Goal: Task Accomplishment & Management: Use online tool/utility

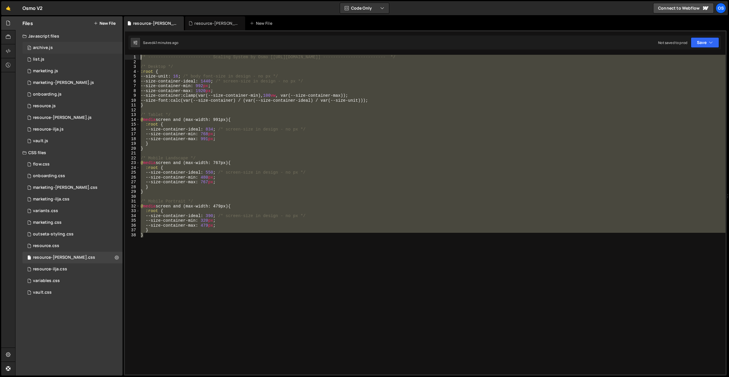
drag, startPoint x: 202, startPoint y: 240, endPoint x: 116, endPoint y: 53, distance: 206.4
click at [116, 53] on div "Files New File Javascript files 0 archive.js 0 0 list.js 0 0 marketing.js 0 0 0…" at bounding box center [371, 196] width 713 height 360
type textarea "/* ------------------------- Scaling System by Osmo [[URL][DOMAIN_NAME]] ------…"
click at [252, 291] on div "/* ------------------------- Scaling System by Osmo [[URL][DOMAIN_NAME]] ------…" at bounding box center [432, 215] width 586 height 320
type textarea "}"
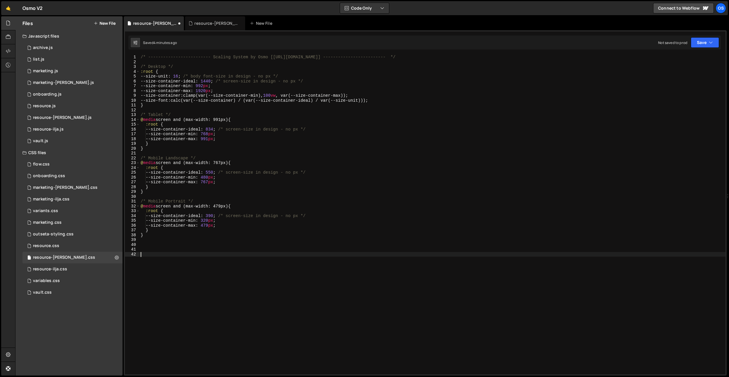
paste textarea "}"
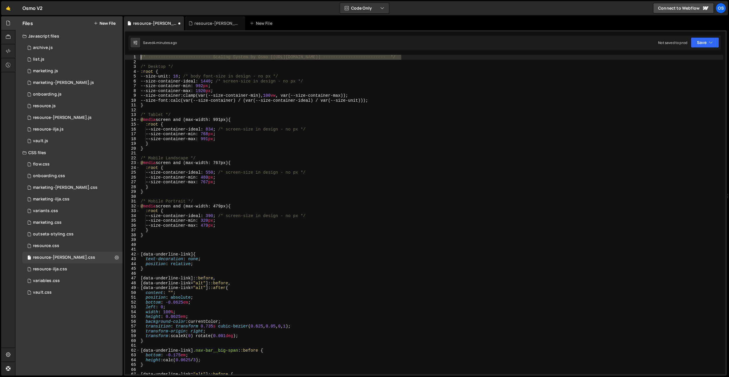
drag, startPoint x: 410, startPoint y: 58, endPoint x: 128, endPoint y: 70, distance: 282.0
click at [128, 57] on div "} 1 2 3 4 5 6 7 8 9 10 11 12 13 14 15 16 17 18 19 20 21 22 23 24 25 26 27 28 29…" at bounding box center [425, 215] width 600 height 320
type textarea "/* ------------------------- Scaling System by Osmo [[URL][DOMAIN_NAME]] ------…"
click at [150, 250] on div "/* ------------------------- Scaling System by Osmo [[URL][DOMAIN_NAME]] ------…" at bounding box center [430, 220] width 583 height 330
drag, startPoint x: 148, startPoint y: 243, endPoint x: 229, endPoint y: 248, distance: 81.0
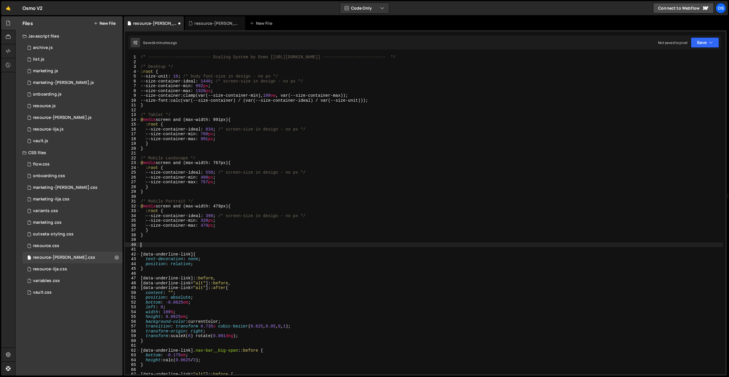
click at [148, 243] on div "/* ------------------------- Scaling System by Osmo [[URL][DOMAIN_NAME]] ------…" at bounding box center [430, 220] width 583 height 330
paste textarea "/* ------------------------- Scaling System by Osmo [[URL][DOMAIN_NAME]] ------…"
drag, startPoint x: 325, startPoint y: 245, endPoint x: 212, endPoint y: 246, distance: 112.6
click at [212, 246] on div "/* ------------------------- Scaling System by Osmo [[URL][DOMAIN_NAME]] ------…" at bounding box center [430, 220] width 583 height 330
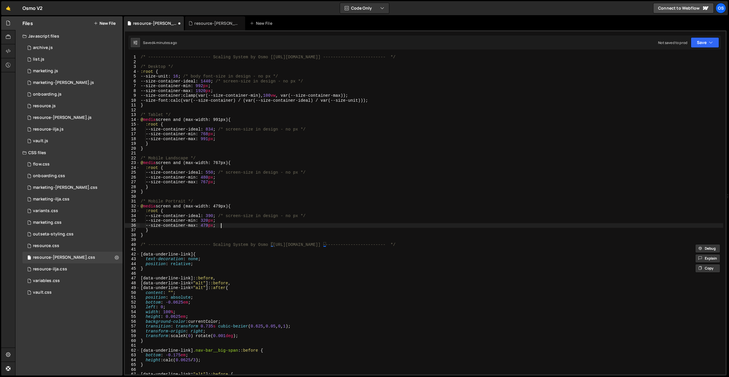
click at [272, 225] on div "/* ------------------------- Scaling System by Osmo [[URL][DOMAIN_NAME]] ------…" at bounding box center [430, 220] width 583 height 330
drag, startPoint x: 268, startPoint y: 245, endPoint x: 217, endPoint y: 245, distance: 51.3
click at [217, 245] on div "/* ------------------------- Scaling System by Osmo [[URL][DOMAIN_NAME]] ------…" at bounding box center [430, 220] width 583 height 330
click at [273, 180] on div "/* ------------------------- Scaling System by Osmo [[URL][DOMAIN_NAME]] ------…" at bounding box center [430, 220] width 583 height 330
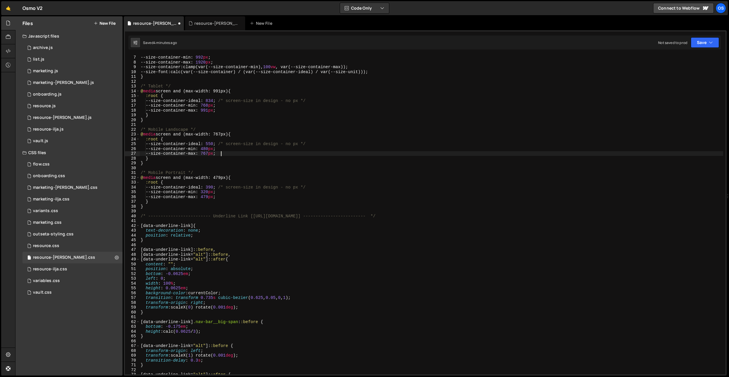
scroll to position [29, 0]
click at [217, 242] on div "--size-container-ideal : 1440 ; /* screen-size in design - no px */ --size-cont…" at bounding box center [430, 215] width 583 height 330
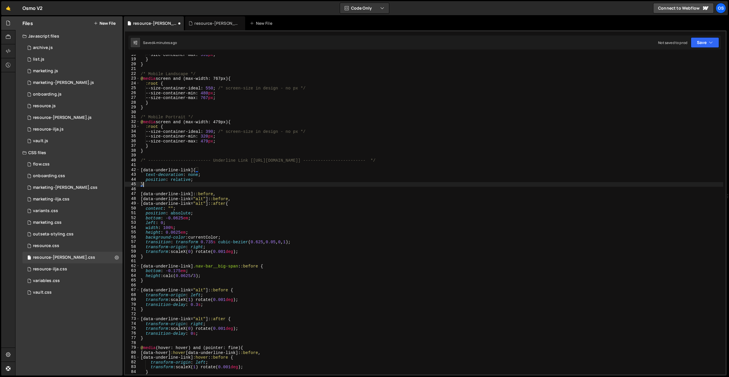
scroll to position [85, 0]
click at [223, 219] on div "--size-container-max : 991 px ; } } /* Mobile Landscape */ @ media screen and (…" at bounding box center [430, 217] width 583 height 330
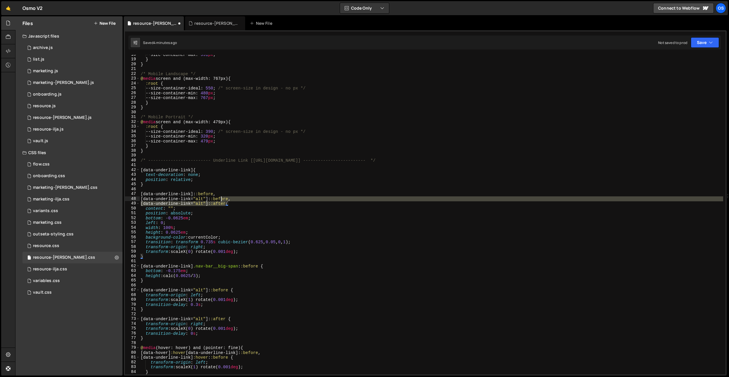
drag, startPoint x: 226, startPoint y: 204, endPoint x: 219, endPoint y: 196, distance: 11.1
click at [219, 196] on div "--size-container-max : 991 px ; } } /* Mobile Landscape */ @ media screen and (…" at bounding box center [430, 217] width 583 height 330
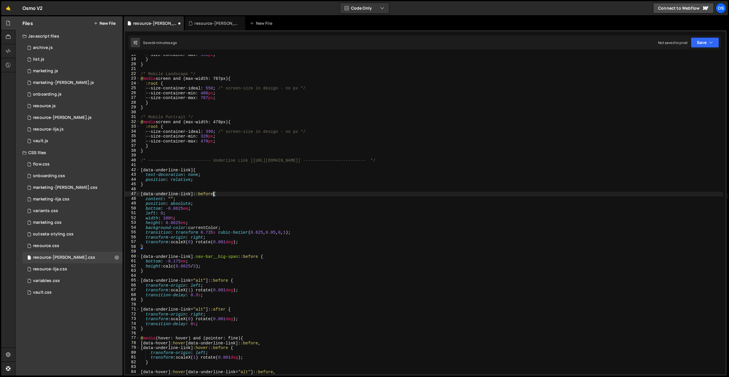
scroll to position [0, 5]
click at [219, 196] on div "--size-container-max : 991 px ; } } /* Mobile Landscape */ @ media screen and (…" at bounding box center [430, 217] width 583 height 330
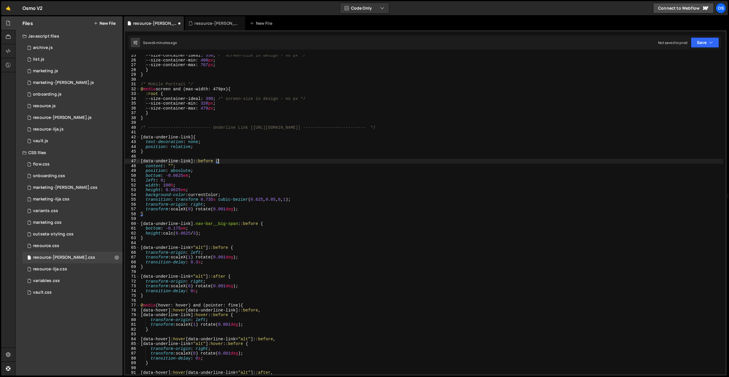
scroll to position [124, 0]
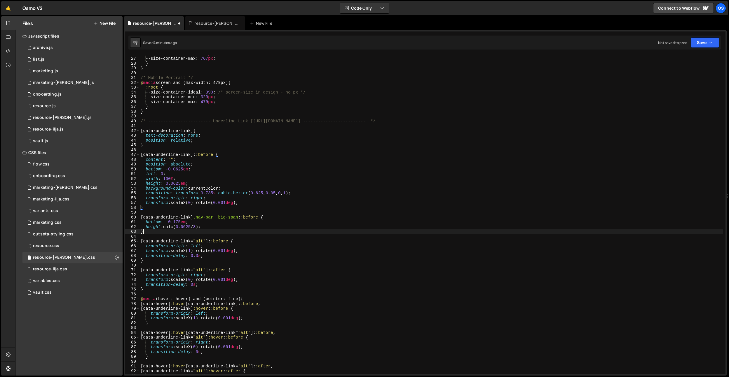
click at [211, 231] on div "--size-container-min : 480 px ; --size-container-max : 767 px ; } } /* Mobile P…" at bounding box center [430, 216] width 583 height 330
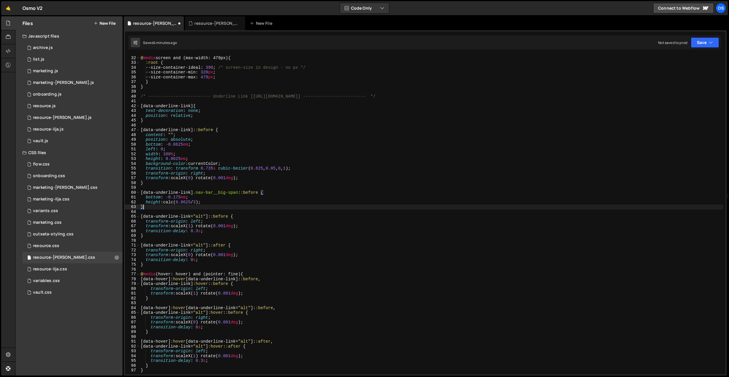
scroll to position [169, 0]
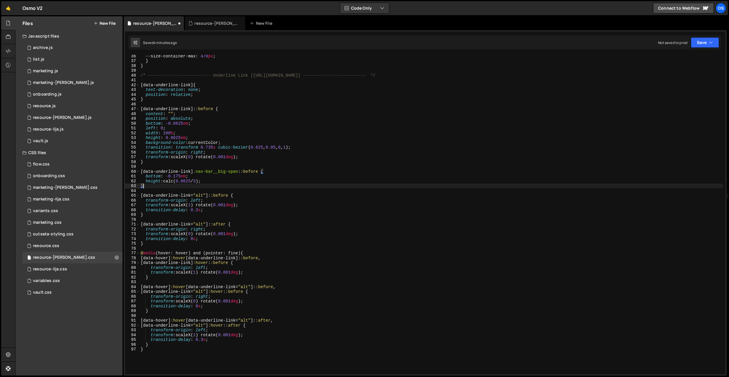
click at [166, 194] on div "--size-container-max : 479 px ; } } /* ------------------------- Underline Link…" at bounding box center [430, 219] width 583 height 330
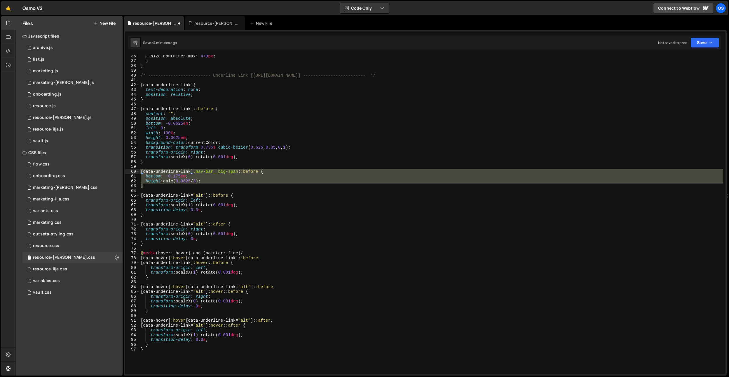
drag, startPoint x: 153, startPoint y: 185, endPoint x: 135, endPoint y: 172, distance: 22.3
click at [135, 172] on div "[data-underline-link="alt"]::before { 36 37 38 39 40 41 42 43 44 45 46 47 48 49…" at bounding box center [425, 215] width 600 height 320
type textarea "[data-underline-link].nav-bar__big-span::before { bottom: -0.175em;"
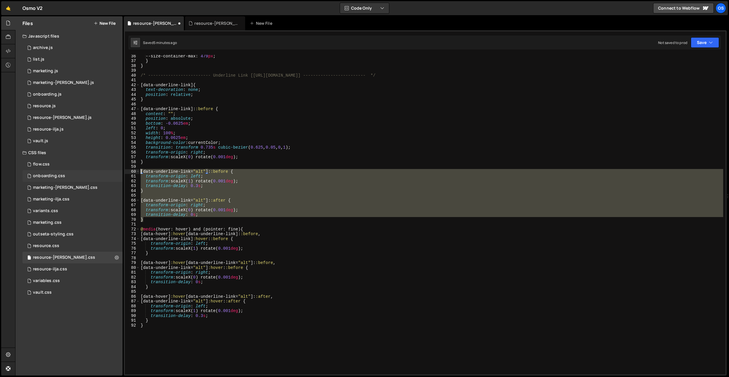
drag, startPoint x: 203, startPoint y: 216, endPoint x: 113, endPoint y: 171, distance: 100.4
click at [113, 171] on div "Files New File Javascript files 0 archive.js 0 0 list.js 0 0 marketing.js 0 0 0…" at bounding box center [371, 196] width 713 height 360
type textarea "[data-underline-link="alt"]::before { transform-origin: left;"
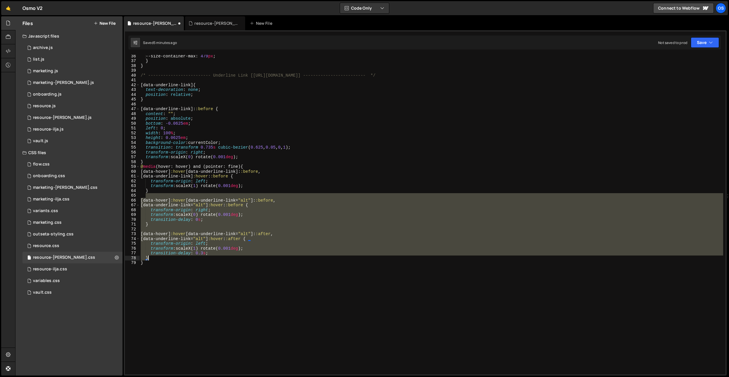
drag, startPoint x: 154, startPoint y: 194, endPoint x: 224, endPoint y: 257, distance: 94.0
click at [224, 257] on div "--size-container-max : 479 px ; } } /* ------------------------- Underline Link…" at bounding box center [430, 219] width 583 height 330
type textarea "transition-delay: 0.3s; }"
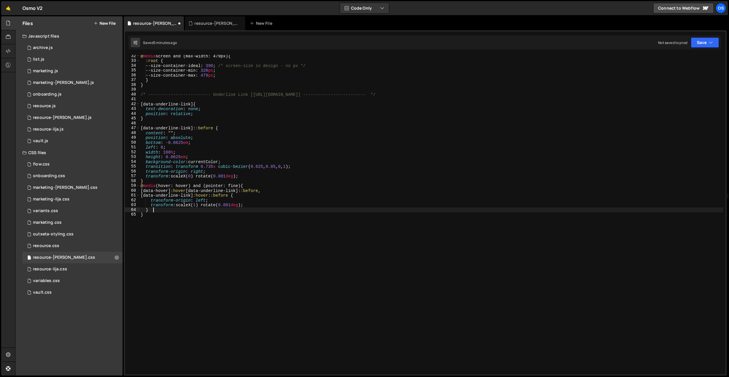
scroll to position [151, 0]
click at [227, 246] on div "@ media screen and (max-width: 479px) { :root { --size-container-ideal : 390 ; …" at bounding box center [430, 219] width 583 height 330
type textarea "}"
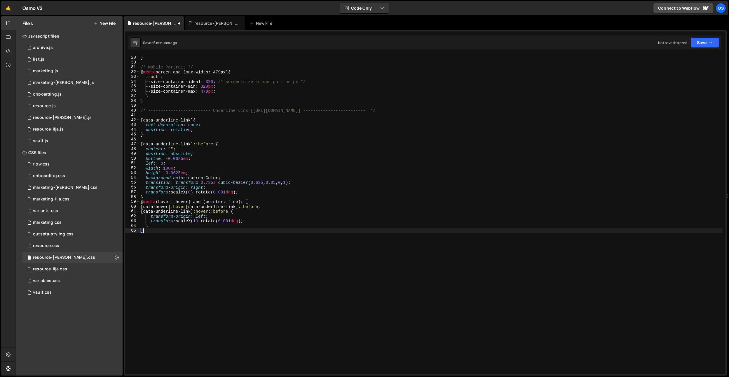
scroll to position [134, 0]
click at [162, 197] on div "} } /* Mobile Portrait */ @ media screen and (max-width: 479px) { :root { --siz…" at bounding box center [430, 215] width 583 height 330
click at [391, 101] on div "} } /* Mobile Portrait */ @ media screen and (max-width: 479px) { :root { --siz…" at bounding box center [430, 215] width 583 height 330
type textarea "}"
click at [196, 19] on div "resource-[PERSON_NAME].js" at bounding box center [215, 23] width 60 height 14
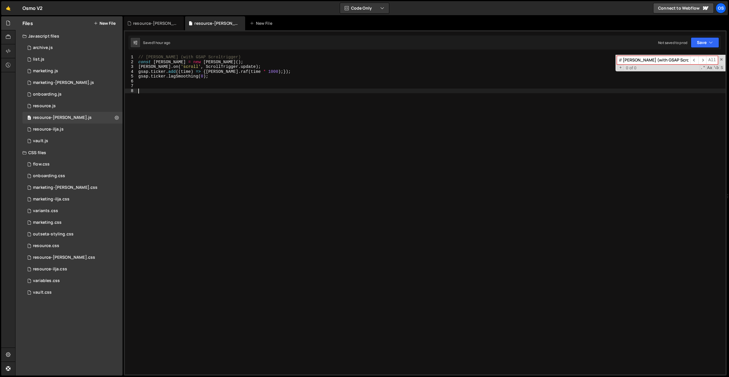
click at [237, 92] on div "// [PERSON_NAME] (with GSAP Scroltrigger) const [PERSON_NAME] = new [PERSON_NAM…" at bounding box center [431, 220] width 588 height 330
paste textarea "});"
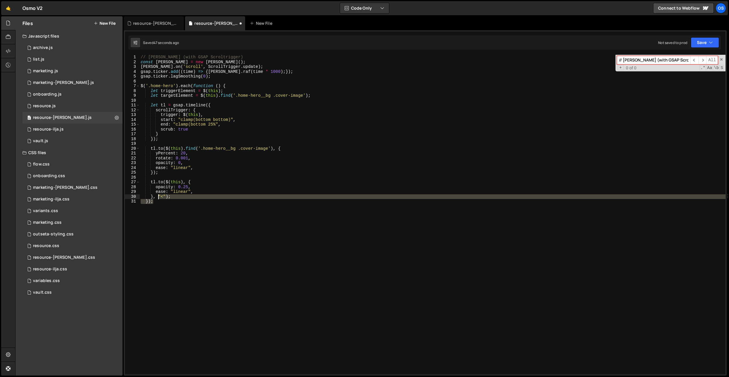
click at [158, 195] on div "// [PERSON_NAME] (with GSAP Scroltrigger) const [PERSON_NAME] = new [PERSON_NAM…" at bounding box center [432, 220] width 586 height 330
type textarea "rotate: 0.001,"
type textarea "let tl = gsap.timeline({"
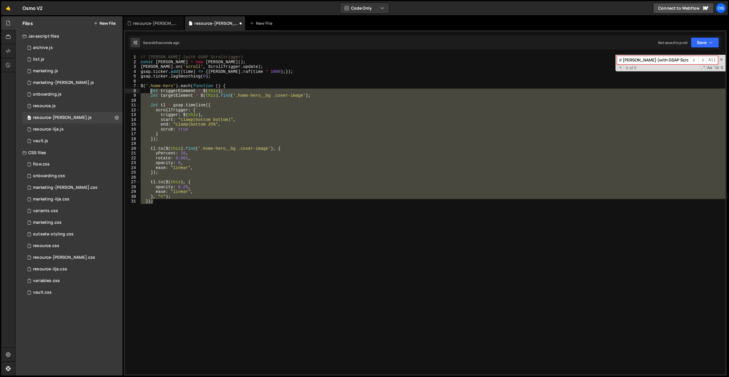
drag, startPoint x: 173, startPoint y: 212, endPoint x: 150, endPoint y: 91, distance: 123.7
click at [150, 91] on div "// [PERSON_NAME] (with GSAP Scroltrigger) const [PERSON_NAME] = new [PERSON_NAM…" at bounding box center [432, 220] width 586 height 330
click at [197, 127] on div "// [PERSON_NAME] (with GSAP Scroltrigger) const [PERSON_NAME] = new [PERSON_NAM…" at bounding box center [432, 215] width 586 height 320
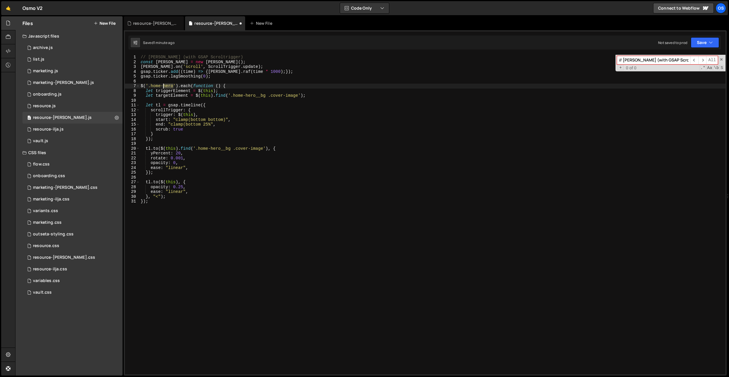
drag, startPoint x: 174, startPoint y: 85, endPoint x: 144, endPoint y: 86, distance: 29.2
click at [144, 86] on div "// [PERSON_NAME] (with GSAP Scroltrigger) const [PERSON_NAME] = new [PERSON_NAM…" at bounding box center [432, 220] width 586 height 330
paste textarea "data-footer-parallax-inner"
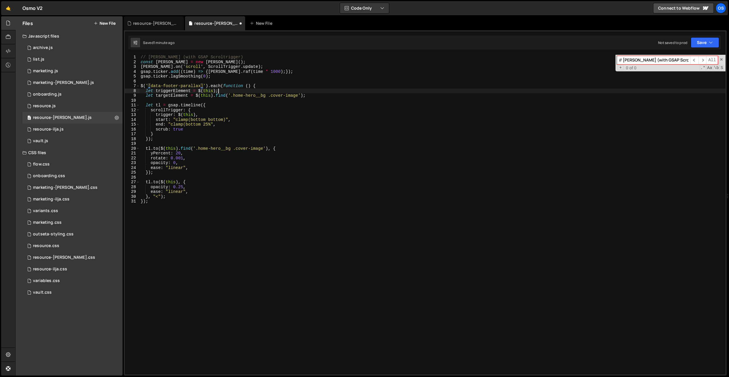
drag, startPoint x: 268, startPoint y: 92, endPoint x: 282, endPoint y: 99, distance: 16.2
click at [269, 93] on div "// [PERSON_NAME] (with GSAP Scroltrigger) const [PERSON_NAME] = new [PERSON_NAM…" at bounding box center [432, 220] width 586 height 330
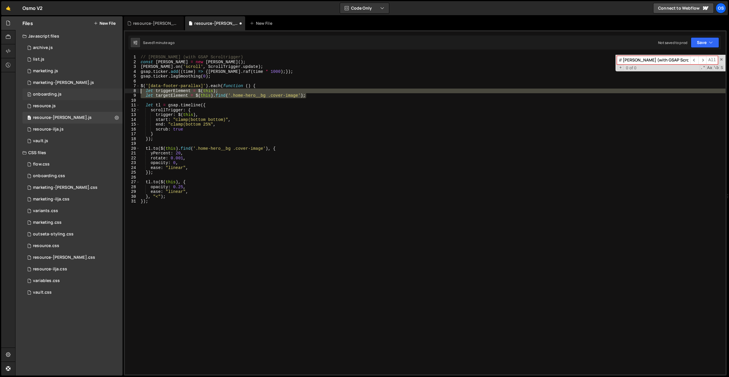
drag, startPoint x: 317, startPoint y: 96, endPoint x: 112, endPoint y: 92, distance: 205.1
click at [112, 92] on div "Files New File Javascript files 0 archive.js 0 0 list.js 0 0 marketing.js 0 0 0…" at bounding box center [371, 196] width 713 height 360
type textarea "let triggerElement = $(this); let targetElement = $(this).find('.home-hero__bg …"
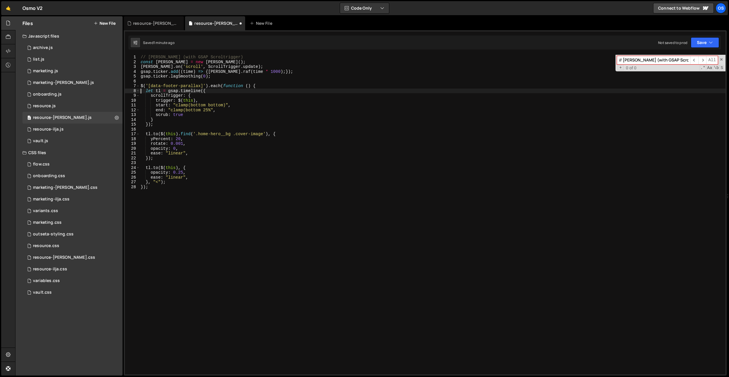
click at [190, 101] on div "// [PERSON_NAME] (with GSAP Scroltrigger) const [PERSON_NAME] = new [PERSON_NAM…" at bounding box center [432, 220] width 586 height 330
drag, startPoint x: 195, startPoint y: 150, endPoint x: 190, endPoint y: 148, distance: 4.6
click at [195, 150] on div "// [PERSON_NAME] (with GSAP Scroltrigger) const [PERSON_NAME] = new [PERSON_NAM…" at bounding box center [432, 220] width 586 height 330
click at [179, 141] on div "// [PERSON_NAME] (with GSAP Scroltrigger) const [PERSON_NAME] = new [PERSON_NAM…" at bounding box center [432, 220] width 586 height 330
drag, startPoint x: 179, startPoint y: 141, endPoint x: 270, endPoint y: 138, distance: 91.1
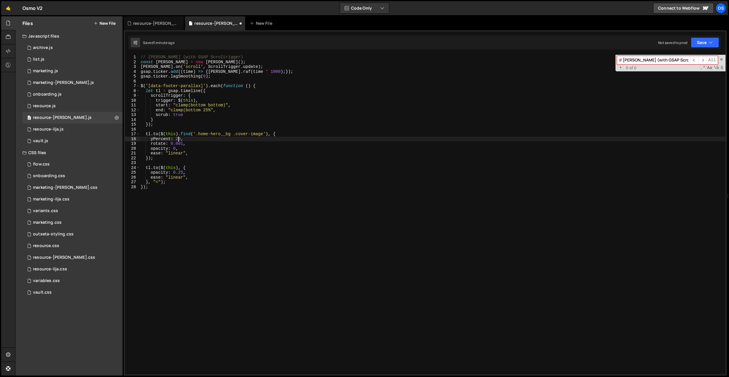
click at [179, 141] on div "// [PERSON_NAME] (with GSAP Scroltrigger) const [PERSON_NAME] = new [PERSON_NAM…" at bounding box center [432, 220] width 586 height 330
drag, startPoint x: 269, startPoint y: 135, endPoint x: 161, endPoint y: 134, distance: 107.9
click at [161, 134] on div "// [PERSON_NAME] (with GSAP Scroltrigger) const [PERSON_NAME] = new [PERSON_NAM…" at bounding box center [432, 220] width 586 height 330
click at [247, 149] on div "// [PERSON_NAME] (with GSAP Scroltrigger) const [PERSON_NAME] = new [PERSON_NAM…" at bounding box center [432, 220] width 586 height 330
drag, startPoint x: 196, startPoint y: 135, endPoint x: 264, endPoint y: 135, distance: 68.3
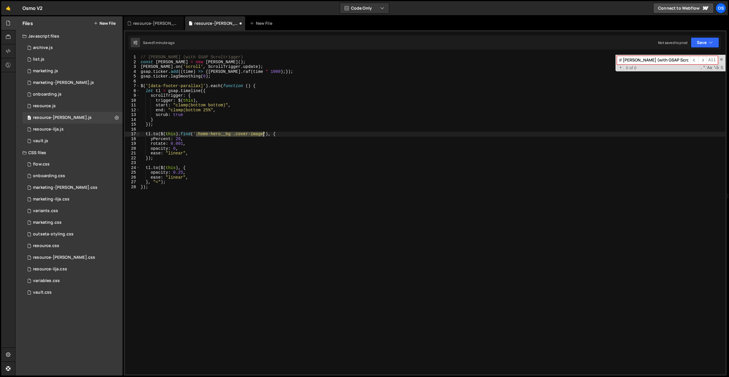
click at [264, 135] on div "// [PERSON_NAME] (with GSAP Scroltrigger) const [PERSON_NAME] = new [PERSON_NAM…" at bounding box center [432, 220] width 586 height 330
paste textarea "data-footer-parallax-inner]"
click at [275, 160] on div "// [PERSON_NAME] (with GSAP Scroltrigger) const [PERSON_NAME] = new [PERSON_NAM…" at bounding box center [432, 220] width 586 height 330
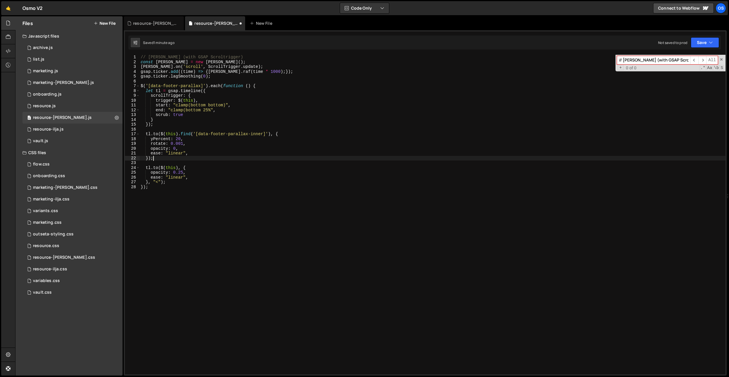
click at [172, 167] on div "// [PERSON_NAME] (with GSAP Scroltrigger) const [PERSON_NAME] = new [PERSON_NAM…" at bounding box center [432, 220] width 586 height 330
drag, startPoint x: 178, startPoint y: 166, endPoint x: 162, endPoint y: 167, distance: 16.4
click at [162, 167] on div "// [PERSON_NAME] (with GSAP Scroltrigger) const [PERSON_NAME] = new [PERSON_NAM…" at bounding box center [432, 220] width 586 height 330
paste textarea "data-footer-parallax-inner)"
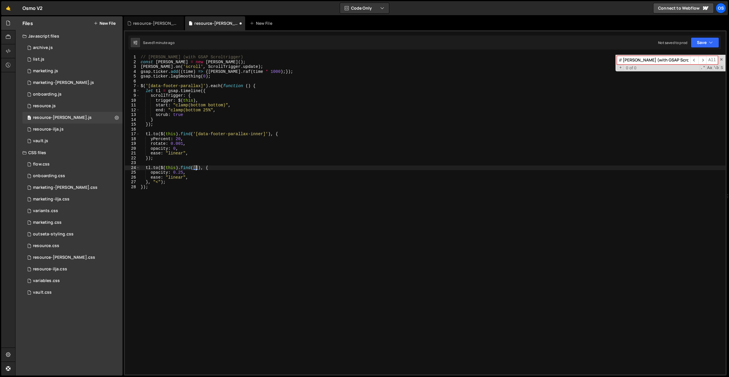
paste textarea "data-footer-parallax-inner]"
paste textarea "data-footer-parallax-inner'"
click at [229, 179] on div "// [PERSON_NAME] (with GSAP Scroltrigger) const [PERSON_NAME] = new [PERSON_NAM…" at bounding box center [432, 220] width 586 height 330
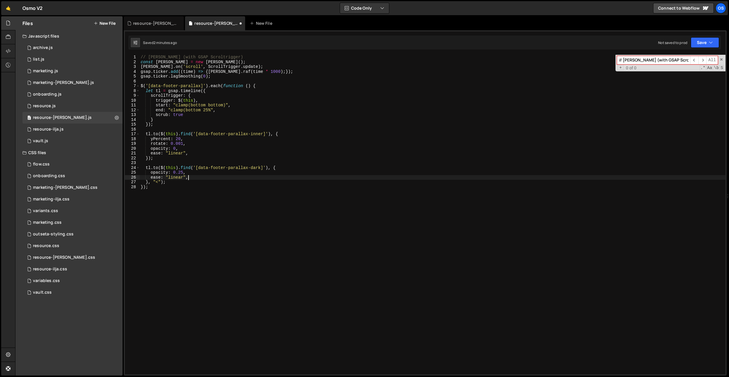
scroll to position [0, 3]
click at [229, 200] on div "// [PERSON_NAME] (with GSAP Scroltrigger) const [PERSON_NAME] = new [PERSON_NAM…" at bounding box center [432, 220] width 586 height 330
drag, startPoint x: 201, startPoint y: 181, endPoint x: 177, endPoint y: 178, distance: 23.6
click at [200, 181] on div "// [PERSON_NAME] (with GSAP Scroltrigger) const [PERSON_NAME] = new [PERSON_NAM…" at bounding box center [432, 220] width 586 height 330
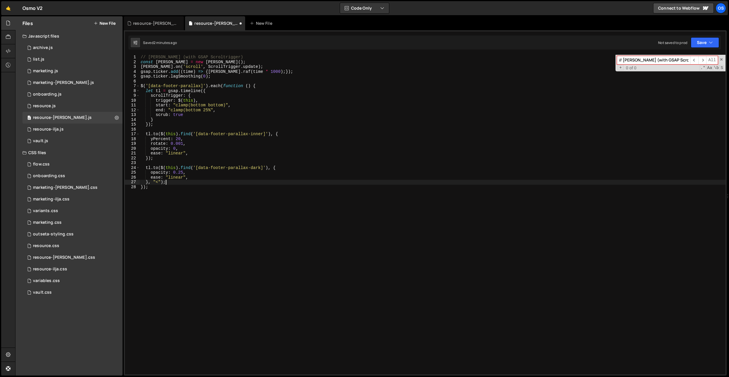
click at [156, 168] on div "// [PERSON_NAME] (with GSAP Scroltrigger) const [PERSON_NAME] = new [PERSON_NAM…" at bounding box center [432, 220] width 586 height 330
click at [242, 153] on div "// [PERSON_NAME] (with GSAP Scroltrigger) const [PERSON_NAME] = new [PERSON_NAM…" at bounding box center [432, 220] width 586 height 330
click at [221, 191] on div "// [PERSON_NAME] (with GSAP Scroltrigger) const [PERSON_NAME] = new [PERSON_NAM…" at bounding box center [432, 220] width 586 height 330
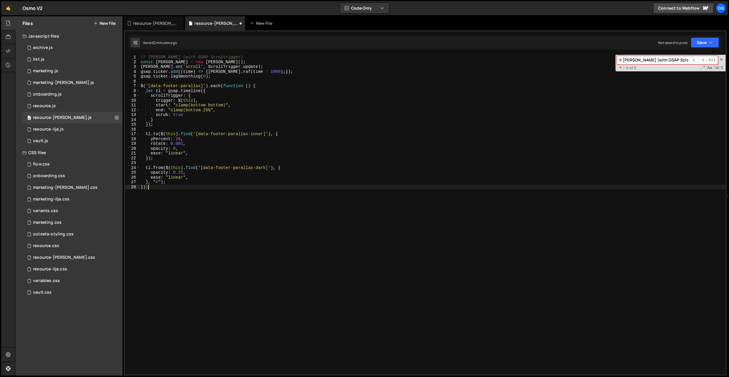
click at [214, 138] on div "// [PERSON_NAME] (with GSAP Scroltrigger) const [PERSON_NAME] = new [PERSON_NAM…" at bounding box center [432, 220] width 586 height 330
click at [183, 139] on div "// [PERSON_NAME] (with GSAP Scroltrigger) const [PERSON_NAME] = new [PERSON_NAM…" at bounding box center [432, 220] width 586 height 330
click at [213, 109] on div "// [PERSON_NAME] (with GSAP Scroltrigger) const [PERSON_NAME] = new [PERSON_NAM…" at bounding box center [432, 220] width 586 height 330
click at [211, 113] on div "// [PERSON_NAME] (with GSAP Scroltrigger) const [PERSON_NAME] = new [PERSON_NAM…" at bounding box center [432, 220] width 586 height 330
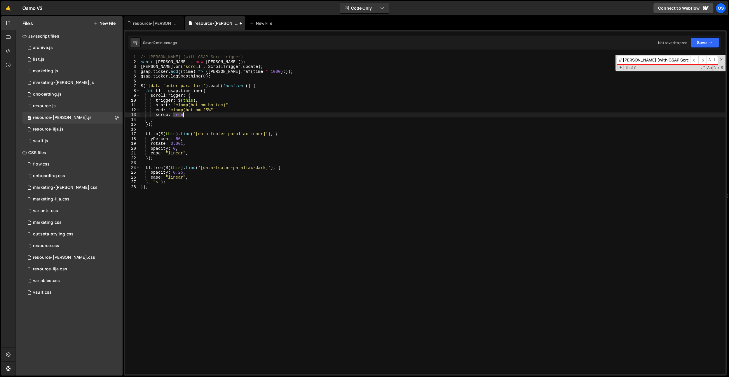
click at [211, 113] on div "// [PERSON_NAME] (with GSAP Scroltrigger) const [PERSON_NAME] = new [PERSON_NAM…" at bounding box center [432, 220] width 586 height 330
click at [210, 118] on div "// [PERSON_NAME] (with GSAP Scroltrigger) const [PERSON_NAME] = new [PERSON_NAM…" at bounding box center [432, 220] width 586 height 330
drag, startPoint x: 208, startPoint y: 111, endPoint x: 208, endPoint y: 121, distance: 10.2
click at [208, 111] on div "// [PERSON_NAME] (with GSAP Scroltrigger) const [PERSON_NAME] = new [PERSON_NAM…" at bounding box center [432, 220] width 586 height 330
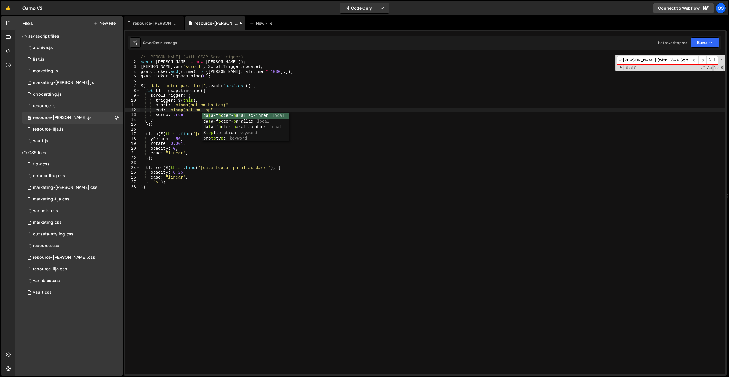
scroll to position [0, 5]
click at [185, 120] on div "// [PERSON_NAME] (with GSAP Scroltrigger) const [PERSON_NAME] = new [PERSON_NAM…" at bounding box center [432, 220] width 586 height 330
click at [180, 78] on div "// [PERSON_NAME] (with GSAP Scroltrigger) const [PERSON_NAME] = new [PERSON_NAM…" at bounding box center [432, 220] width 586 height 330
type textarea "gsap.ticker.lagSmoothing(0);"
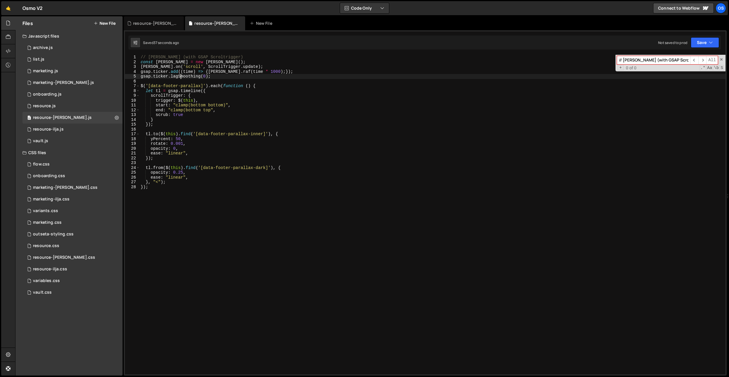
click at [146, 23] on div "resource-[PERSON_NAME].css" at bounding box center [155, 23] width 44 height 6
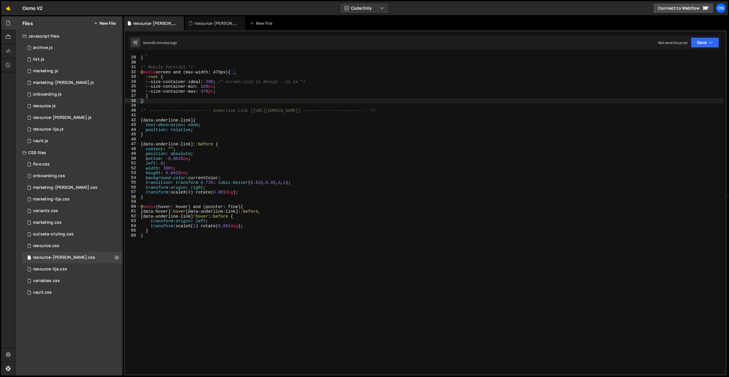
click at [249, 153] on div "} } /* Mobile Portrait */ @ media screen and (max-width: 479px) { :root { --siz…" at bounding box center [430, 215] width 583 height 330
drag, startPoint x: 206, startPoint y: 153, endPoint x: 183, endPoint y: 156, distance: 23.3
click at [206, 153] on div "} } /* Mobile Portrait */ @ media screen and (max-width: 479px) { :root { --siz…" at bounding box center [430, 215] width 583 height 330
drag, startPoint x: 180, startPoint y: 174, endPoint x: 171, endPoint y: 174, distance: 9.6
click at [171, 174] on div "} } /* Mobile Portrait */ @ media screen and (max-width: 479px) { :root { --siz…" at bounding box center [430, 215] width 583 height 330
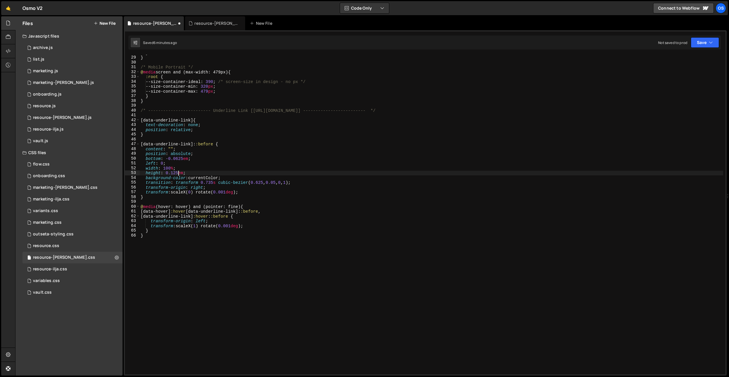
scroll to position [0, 2]
type textarea "height: 0.1em;"
click at [200, 7] on div "🤙 Osmo V2 ⚠️ Code is being edited in another browser Code Only Code Only Code +…" at bounding box center [364, 8] width 726 height 14
click at [208, 27] on div "resource-[PERSON_NAME].js" at bounding box center [215, 23] width 60 height 14
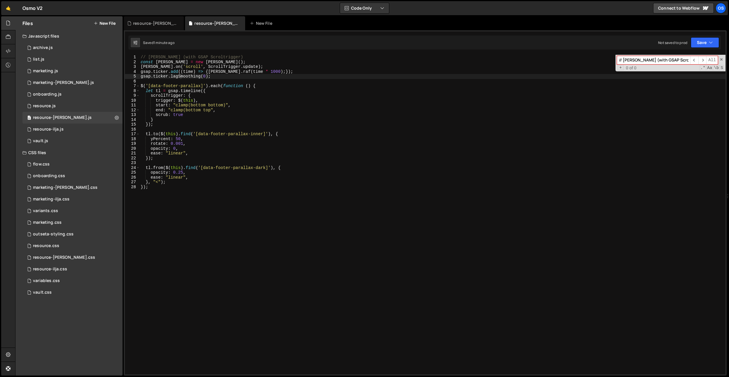
click at [236, 87] on div "// [PERSON_NAME] (with GSAP Scroltrigger) const [PERSON_NAME] = new [PERSON_NAM…" at bounding box center [432, 220] width 586 height 330
click at [141, 57] on div "// [PERSON_NAME] (with GSAP Scroltrigger) const [PERSON_NAME] = new [PERSON_NAM…" at bounding box center [432, 220] width 586 height 330
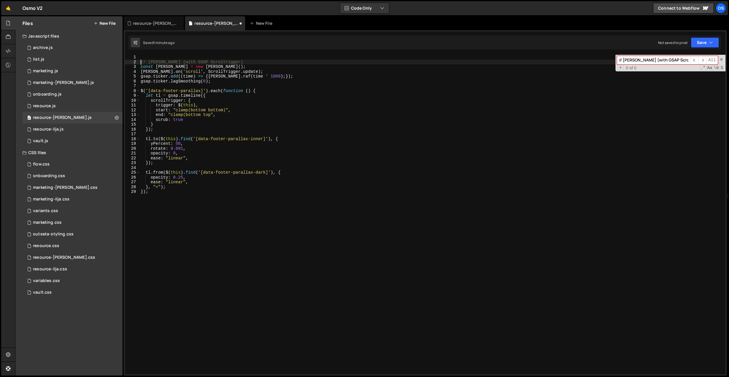
scroll to position [0, 0]
type textarea "// [PERSON_NAME] (with GSAP Scroltrigger)"
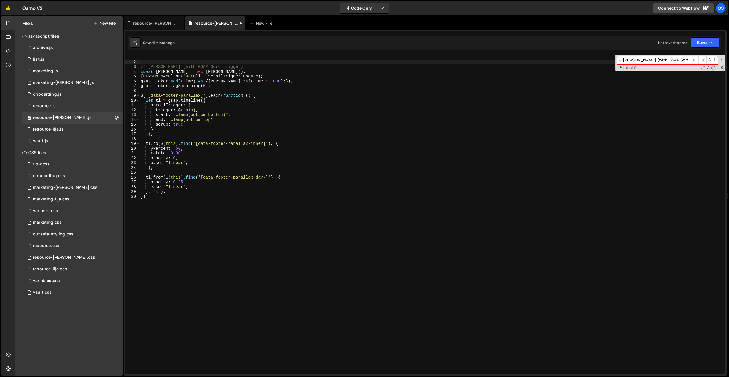
scroll to position [0, 0]
paste textarea "gsap.registerPlugin(ScrollTrigger)"
click at [209, 104] on div "gsap . registerPlugin ( ScrollTrigger ) ; // [PERSON_NAME] (with GSAP Scroltrig…" at bounding box center [432, 220] width 586 height 330
type textarea "// [PERSON_NAME] (with GSAP Scroltrigger) const [PERSON_NAME] = new [PERSON_NAM…"
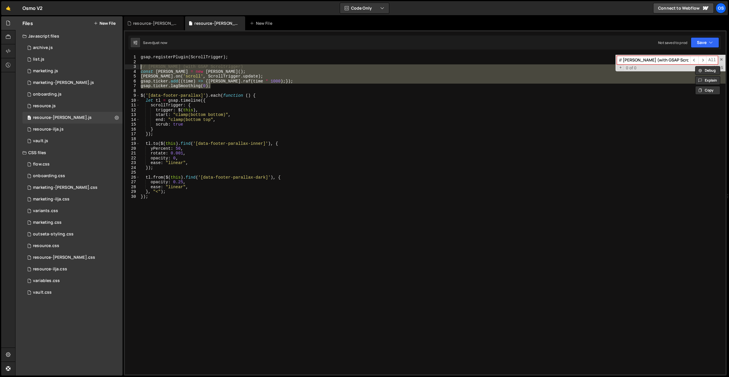
drag, startPoint x: 216, startPoint y: 85, endPoint x: 135, endPoint y: 66, distance: 83.0
click at [135, 66] on div "// [PERSON_NAME] (with GSAP Scroltrigger) const [PERSON_NAME] = new [PERSON_NAM…" at bounding box center [425, 215] width 600 height 320
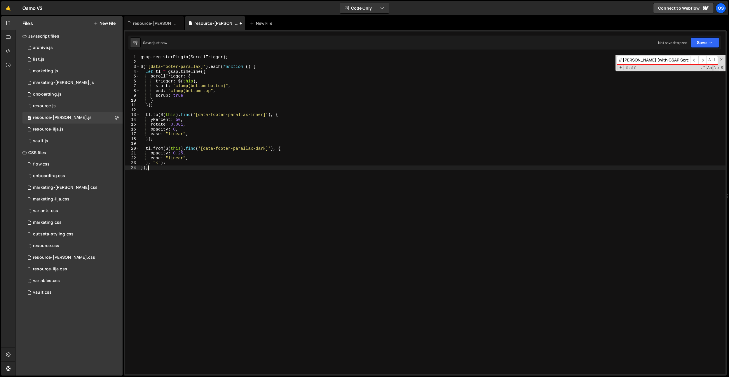
click at [186, 187] on div "gsap . registerPlugin ( ScrollTrigger ) ; $ ( '[data-footer-parallax]' ) . each…" at bounding box center [432, 220] width 586 height 330
type textarea "});"
paste textarea "gsap.ticker.lagSmoothing(0);"
type textarea "gsap.ticker.lagSmoothing(0);"
click at [197, 183] on div "gsap . registerPlugin ( ScrollTrigger ) ; $ ( '[data-footer-parallax]' ) . each…" at bounding box center [432, 220] width 586 height 330
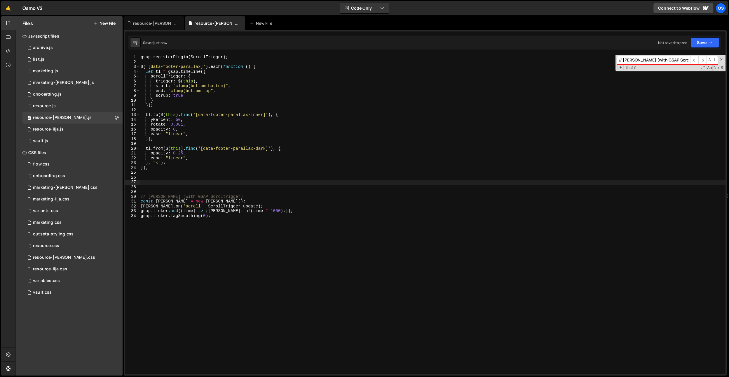
click at [163, 119] on div "gsap . registerPlugin ( ScrollTrigger ) ; $ ( '[data-footer-parallax]' ) . each…" at bounding box center [432, 220] width 586 height 330
type textarea "yPercent: 50,"
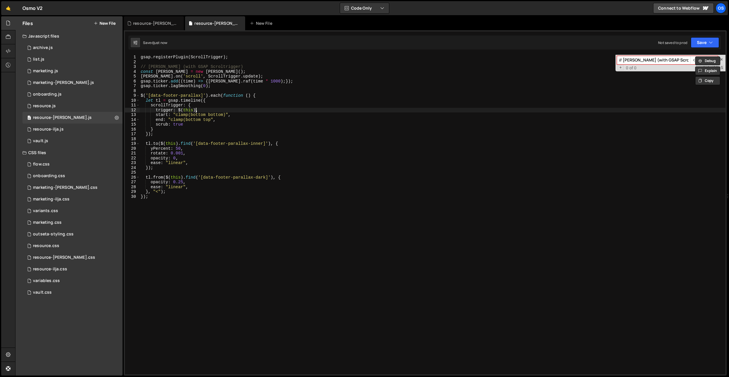
click at [195, 112] on div "gsap . registerPlugin ( ScrollTrigger ) ; // [PERSON_NAME] (with GSAP Scroltrig…" at bounding box center [432, 220] width 586 height 330
click at [169, 113] on div "gsap . registerPlugin ( ScrollTrigger ) ; // [PERSON_NAME] (with GSAP Scroltrig…" at bounding box center [432, 220] width 586 height 330
click at [273, 165] on div "gsap . registerPlugin ( ScrollTrigger ) ; // [PERSON_NAME] (with GSAP Scroltrig…" at bounding box center [432, 220] width 586 height 330
drag, startPoint x: 188, startPoint y: 158, endPoint x: 196, endPoint y: 153, distance: 8.8
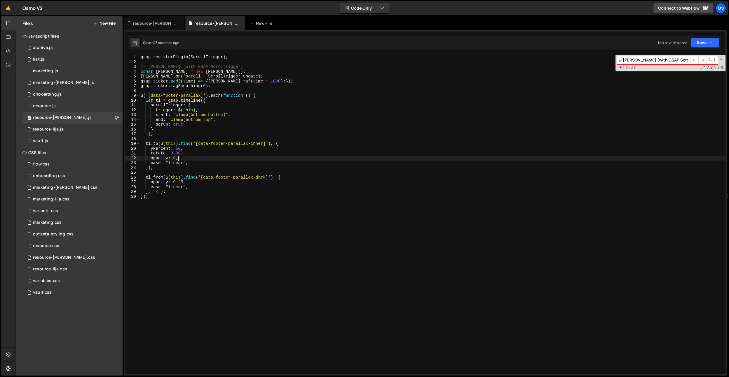
click at [196, 153] on div "gsap . registerPlugin ( ScrollTrigger ) ; // [PERSON_NAME] (with GSAP Scroltrig…" at bounding box center [432, 220] width 586 height 330
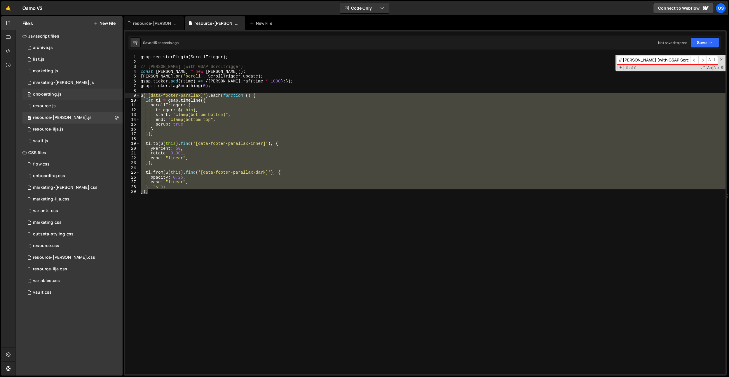
drag, startPoint x: 200, startPoint y: 211, endPoint x: 122, endPoint y: 96, distance: 139.3
click at [122, 96] on div "Files New File Javascript files 0 archive.js 0 0 list.js 0 0 marketing.js 0 0 0…" at bounding box center [371, 196] width 713 height 360
click at [277, 102] on div "gsap . registerPlugin ( ScrollTrigger ) ; // [PERSON_NAME] (with GSAP Scroltrig…" at bounding box center [432, 215] width 586 height 320
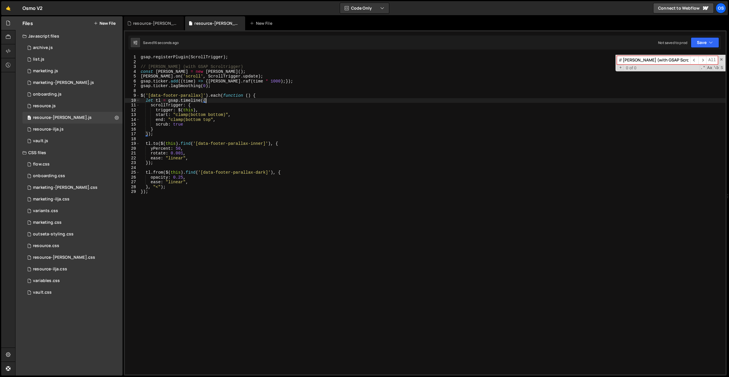
click at [274, 97] on div "gsap . registerPlugin ( ScrollTrigger ) ; // [PERSON_NAME] (with GSAP Scroltrig…" at bounding box center [432, 220] width 586 height 330
click at [197, 193] on div "gsap . registerPlugin ( ScrollTrigger ) ; // [PERSON_NAME] (with GSAP Scroltrig…" at bounding box center [432, 220] width 586 height 330
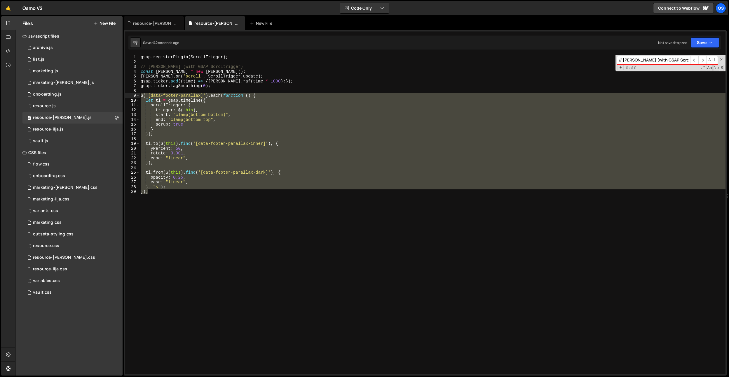
drag, startPoint x: 200, startPoint y: 202, endPoint x: 145, endPoint y: 92, distance: 122.6
click at [127, 95] on div "}); 1 2 3 4 5 6 7 8 9 10 11 12 13 14 15 16 17 18 19 20 21 22 23 24 25 26 27 28 …" at bounding box center [425, 215] width 600 height 320
paste textarea "});"
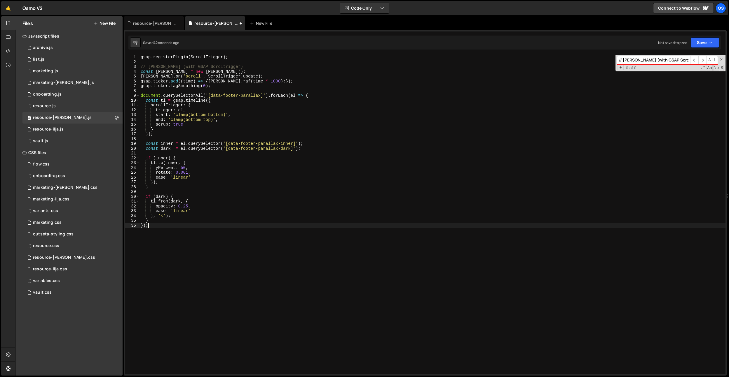
click at [225, 86] on div "gsap . registerPlugin ( ScrollTrigger ) ; // [PERSON_NAME] (with GSAP Scroltrig…" at bounding box center [432, 220] width 586 height 330
click at [207, 101] on div "gsap . registerPlugin ( ScrollTrigger ) ; // [PERSON_NAME] (with GSAP Scroltrig…" at bounding box center [432, 220] width 586 height 330
click at [256, 120] on div "gsap . registerPlugin ( ScrollTrigger ) ; // [PERSON_NAME] (with GSAP Scroltrig…" at bounding box center [432, 220] width 586 height 330
click at [286, 101] on div "gsap . registerPlugin ( ScrollTrigger ) ; // [PERSON_NAME] (with GSAP Scroltrig…" at bounding box center [432, 220] width 586 height 330
drag, startPoint x: 301, startPoint y: 145, endPoint x: 182, endPoint y: 145, distance: 119.3
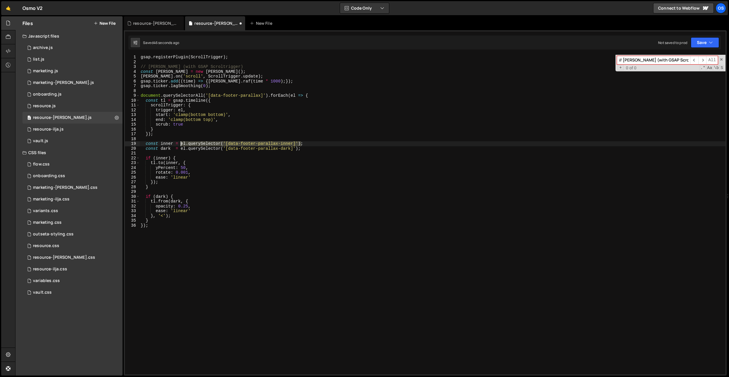
click at [182, 145] on div "gsap . registerPlugin ( ScrollTrigger ) ; // [PERSON_NAME] (with GSAP Scroltrig…" at bounding box center [432, 220] width 586 height 330
click at [180, 178] on div "gsap . registerPlugin ( ScrollTrigger ) ; // [PERSON_NAME] (with GSAP Scroltrig…" at bounding box center [432, 220] width 586 height 330
drag, startPoint x: 180, startPoint y: 178, endPoint x: 180, endPoint y: 173, distance: 4.7
click at [180, 178] on div "gsap . registerPlugin ( ScrollTrigger ) ; // [PERSON_NAME] (with GSAP Scroltrig…" at bounding box center [432, 220] width 586 height 330
click at [174, 161] on div "gsap . registerPlugin ( ScrollTrigger ) ; // [PERSON_NAME] (with GSAP Scroltrig…" at bounding box center [432, 220] width 586 height 330
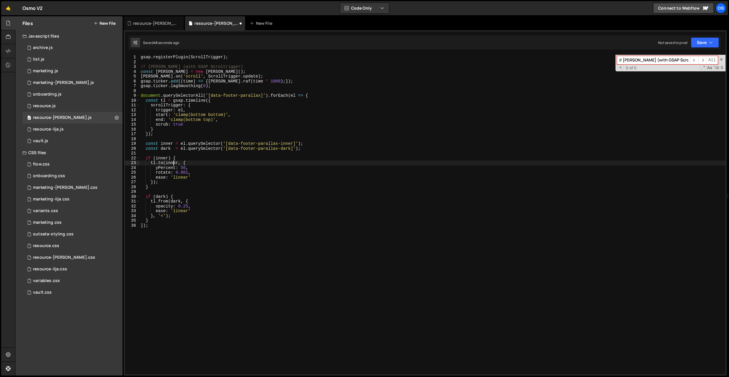
click at [174, 161] on div "gsap . registerPlugin ( ScrollTrigger ) ; // [PERSON_NAME] (with GSAP Scroltrig…" at bounding box center [432, 220] width 586 height 330
paste textarea "el.querySelector('[data-footer-parallax-inner]')"
click at [232, 120] on div "gsap . registerPlugin ( ScrollTrigger ) ; // [PERSON_NAME] (with GSAP Scroltrig…" at bounding box center [432, 220] width 586 height 330
click at [222, 149] on div "gsap . registerPlugin ( ScrollTrigger ) ; // [PERSON_NAME] (with GSAP Scroltrig…" at bounding box center [432, 220] width 586 height 330
click at [200, 116] on div "gsap . registerPlugin ( ScrollTrigger ) ; // [PERSON_NAME] (with GSAP Scroltrig…" at bounding box center [432, 220] width 586 height 330
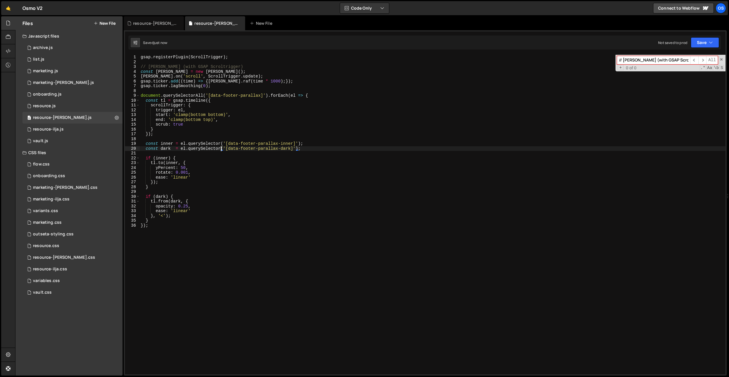
click at [200, 116] on div "gsap . registerPlugin ( ScrollTrigger ) ; // [PERSON_NAME] (with GSAP Scroltrig…" at bounding box center [432, 220] width 586 height 330
click at [207, 108] on div "gsap . registerPlugin ( ScrollTrigger ) ; // [PERSON_NAME] (with GSAP Scroltrig…" at bounding box center [432, 220] width 586 height 330
click at [195, 119] on div "gsap . registerPlugin ( ScrollTrigger ) ; // [PERSON_NAME] (with GSAP Scroltrig…" at bounding box center [432, 220] width 586 height 330
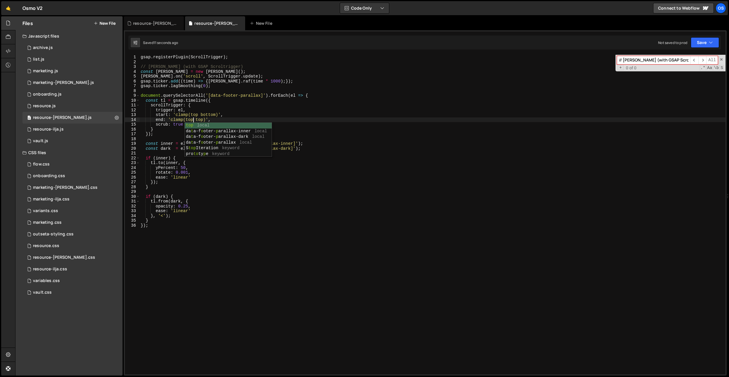
click at [168, 104] on div "gsap . registerPlugin ( ScrollTrigger ) ; // [PERSON_NAME] (with GSAP Scroltrig…" at bounding box center [432, 220] width 586 height 330
click at [202, 128] on div "gsap . registerPlugin ( ScrollTrigger ) ; // [PERSON_NAME] (with GSAP Scroltrig…" at bounding box center [432, 220] width 586 height 330
click at [186, 109] on div "gsap . registerPlugin ( ScrollTrigger ) ; // [PERSON_NAME] (with GSAP Scroltrig…" at bounding box center [432, 220] width 586 height 330
click at [325, 97] on div "gsap . registerPlugin ( ScrollTrigger ) ; // [PERSON_NAME] (with GSAP Scroltrig…" at bounding box center [432, 220] width 586 height 330
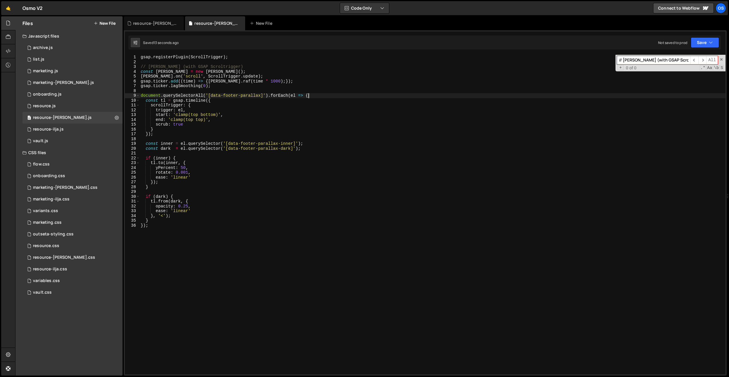
type textarea "document.querySelectorAll('[data-footer-parallax]').forEach(el => {"
click at [242, 231] on div "gsap . registerPlugin ( ScrollTrigger ) ; // [PERSON_NAME] (with GSAP Scroltrig…" at bounding box center [432, 220] width 586 height 330
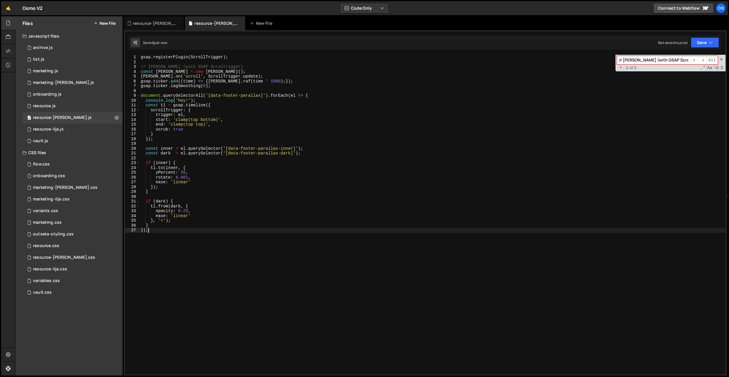
scroll to position [0, 0]
drag, startPoint x: 196, startPoint y: 102, endPoint x: 109, endPoint y: 100, distance: 86.9
click at [109, 100] on div "Files New File Javascript files 0 archive.js 0 0 list.js 0 0 marketing.js 0 0 0…" at bounding box center [371, 196] width 713 height 360
type textarea "console.log('hey!');"
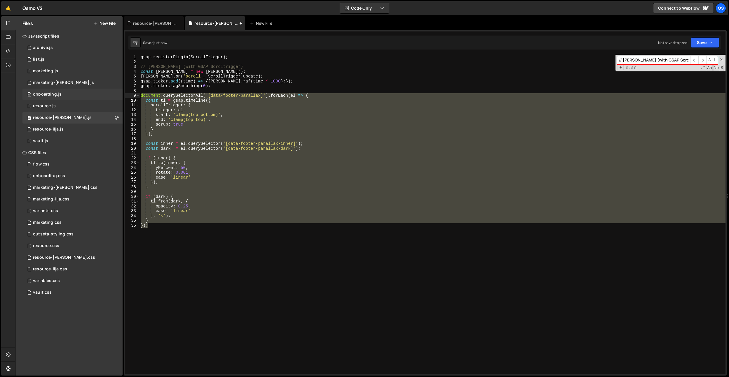
drag, startPoint x: 187, startPoint y: 259, endPoint x: 107, endPoint y: 94, distance: 183.3
click at [107, 94] on div "Files New File Javascript files 0 archive.js 0 0 list.js 0 0 marketing.js 0 0 0…" at bounding box center [371, 196] width 713 height 360
drag, startPoint x: 252, startPoint y: 221, endPoint x: 249, endPoint y: 223, distance: 4.5
click at [252, 221] on div "gsap . registerPlugin ( ScrollTrigger ) ; // [PERSON_NAME] (with GSAP Scroltrig…" at bounding box center [432, 215] width 586 height 320
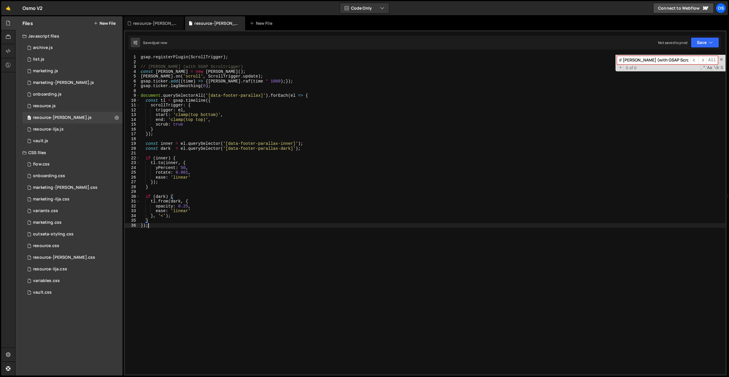
click at [222, 240] on div "gsap . registerPlugin ( ScrollTrigger ) ; // [PERSON_NAME] (with GSAP Scroltrig…" at bounding box center [432, 220] width 586 height 330
click at [221, 240] on div "gsap . registerPlugin ( ScrollTrigger ) ; // [PERSON_NAME] (with GSAP Scroltrig…" at bounding box center [432, 220] width 586 height 330
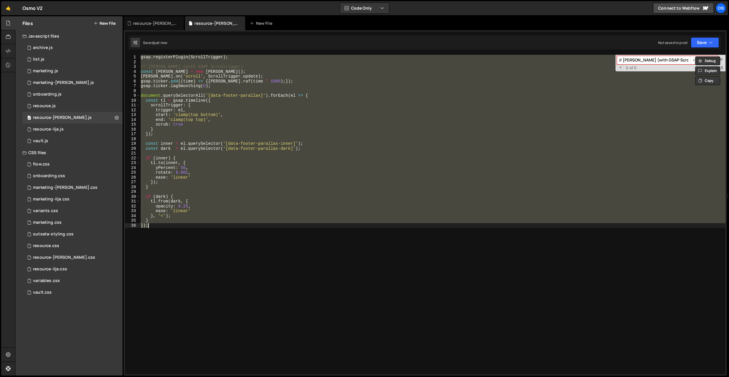
click at [195, 124] on div "gsap . registerPlugin ( ScrollTrigger ) ; // [PERSON_NAME] (with GSAP Scroltrig…" at bounding box center [432, 215] width 586 height 320
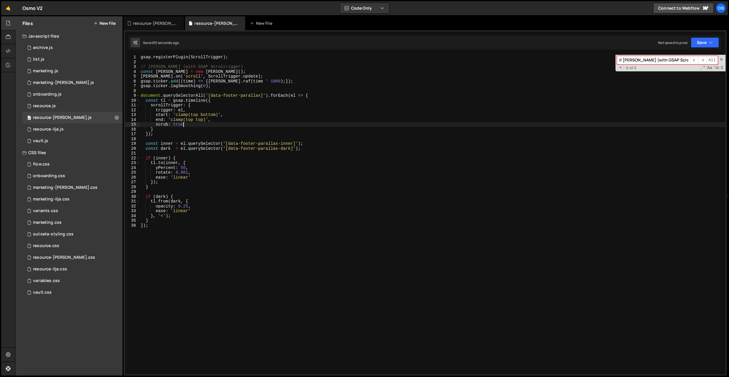
click at [193, 118] on div "gsap . registerPlugin ( ScrollTrigger ) ; // [PERSON_NAME] (with GSAP Scroltrig…" at bounding box center [432, 220] width 586 height 330
type textarea "end: 'clamp(top top)',"
click at [61, 141] on div "0 vault.js 0" at bounding box center [72, 141] width 100 height 12
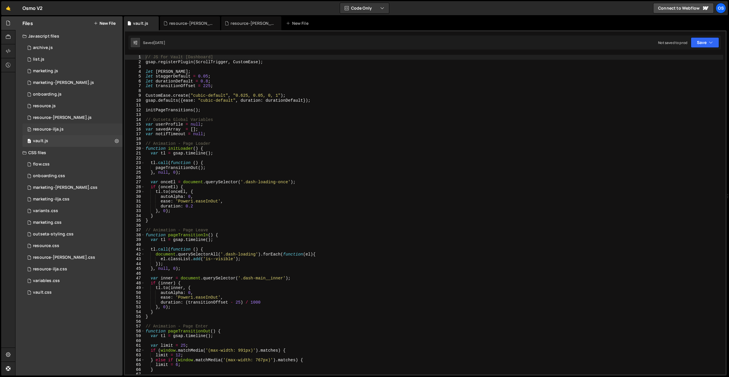
drag, startPoint x: 155, startPoint y: 25, endPoint x: 107, endPoint y: 135, distance: 119.9
click at [0, 0] on icon at bounding box center [0, 0] width 0 height 0
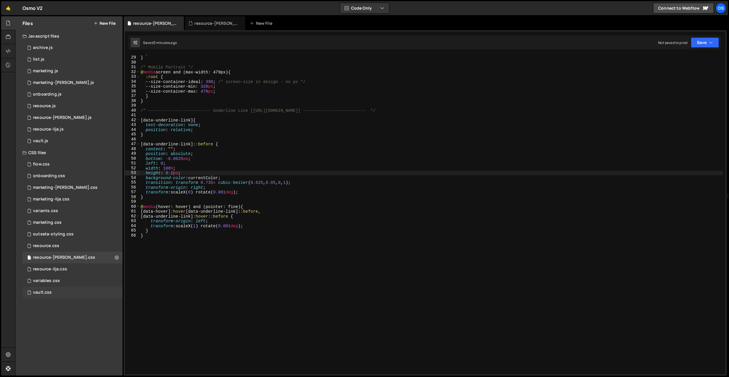
click at [47, 288] on div "vault.css 0" at bounding box center [72, 293] width 100 height 12
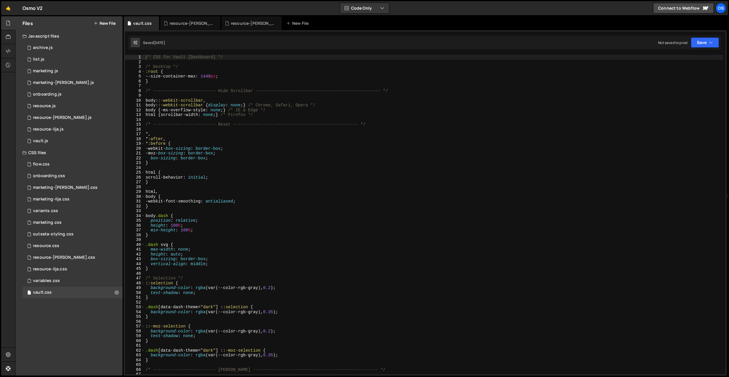
type textarea "-webkit-box-sizing: border-box;"
click at [232, 148] on div "/* CSS for Vault [Dashboard] */ /* Desktop */ :root { --size-container-max : 14…" at bounding box center [433, 220] width 578 height 330
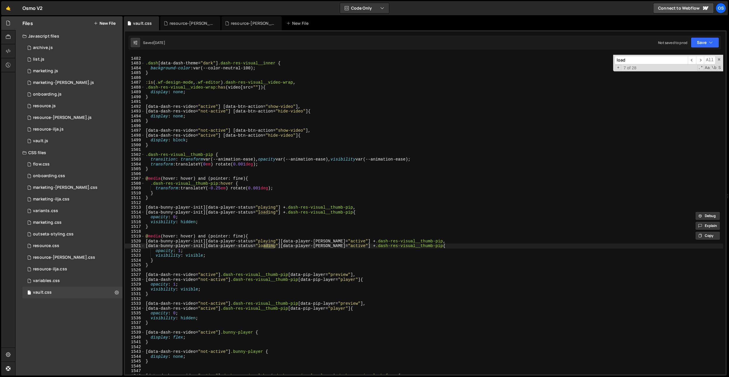
scroll to position [5594, 0]
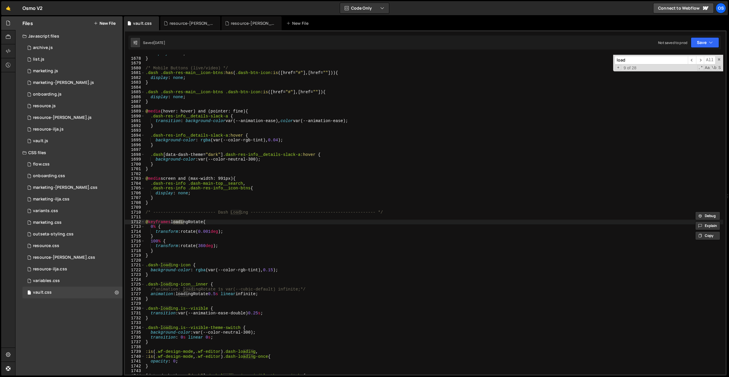
type input "load"
click at [343, 286] on div "display : none ; } /* Mobile Buttons (live/video) */ .dash .dash-res-main__icon…" at bounding box center [433, 216] width 578 height 330
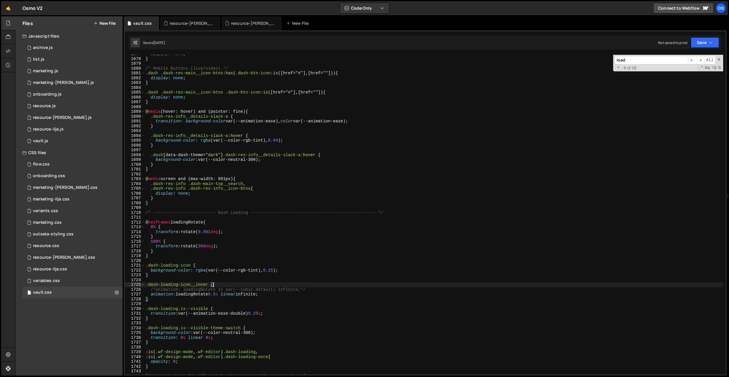
click at [148, 272] on div "display : none ; } /* Mobile Buttons (live/video) */ .dash .dash-res-main__icon…" at bounding box center [433, 217] width 578 height 330
click at [160, 286] on div "display : none ; } /* Mobile Buttons (live/video) */ .dash .dash-res-main__icon…" at bounding box center [433, 217] width 578 height 330
click at [160, 265] on div "display : none ; } /* Mobile Buttons (live/video) */ .dash .dash-res-main__icon…" at bounding box center [433, 217] width 578 height 330
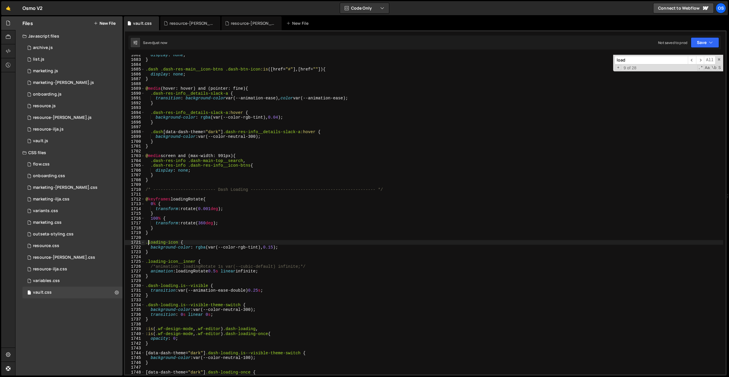
scroll to position [5616, 0]
click at [180, 265] on div "display : none ; } .dash .dash-res-main__icon-btns .dash-btn-icon :is ([ href =…" at bounding box center [433, 218] width 578 height 330
type textarea "}"
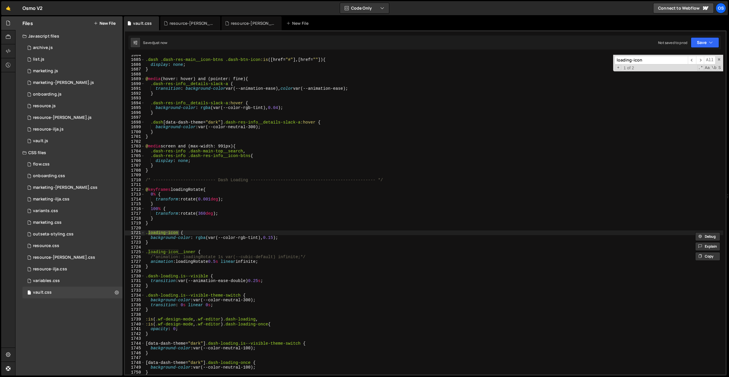
type input "loading-icon"
click at [239, 265] on div ".dash .dash-res-main__icon-btns .dash-btn-icon :is ([ href = " # " ],[ href = "…" at bounding box center [433, 218] width 578 height 330
click at [0, 0] on icon at bounding box center [0, 0] width 0 height 0
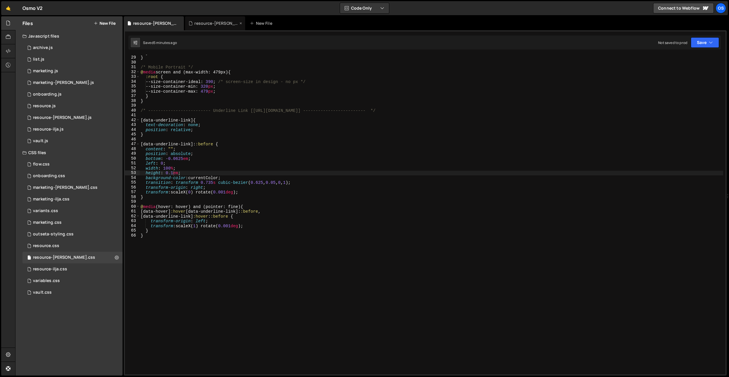
click at [202, 26] on div "resource-[PERSON_NAME].js" at bounding box center [215, 23] width 60 height 14
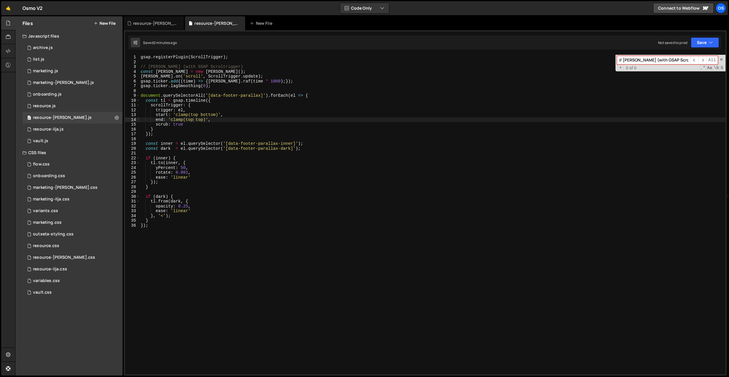
type textarea "});"
click at [186, 241] on div "gsap . registerPlugin ( ScrollTrigger ) ; // [PERSON_NAME] (with GSAP Scroltrig…" at bounding box center [432, 220] width 586 height 330
paste textarea "});"
type textarea "});"
click at [158, 90] on div "gsap . registerPlugin ( ScrollTrigger ) ; // [PERSON_NAME] (with GSAP Scroltrig…" at bounding box center [432, 220] width 586 height 330
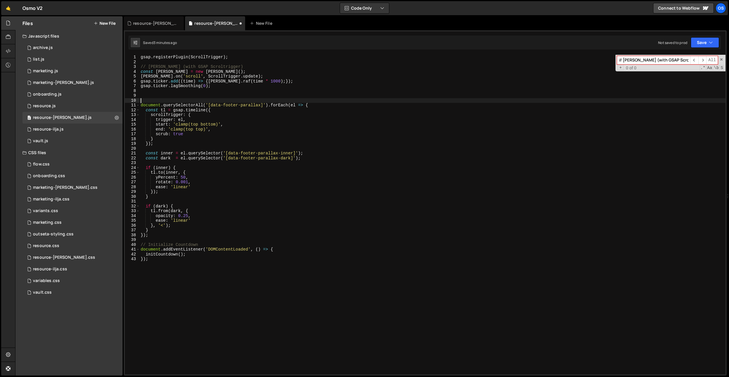
paste textarea "function initCountdown(){"
type textarea "function initCountdown(){"
click at [149, 241] on div "gsap . registerPlugin ( ScrollTrigger ) ; // [PERSON_NAME] (with GSAP Scroltrig…" at bounding box center [432, 220] width 586 height 330
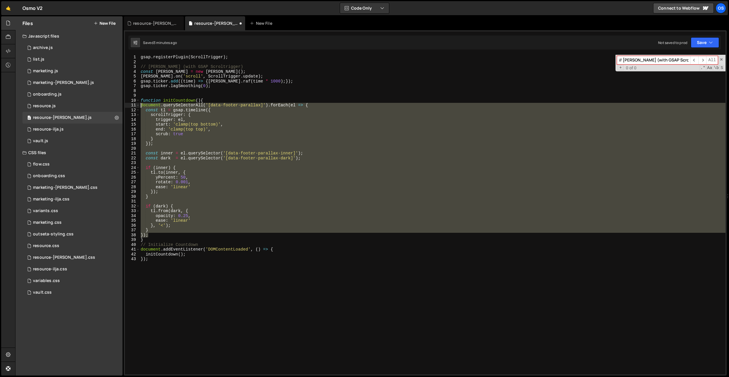
drag, startPoint x: 158, startPoint y: 236, endPoint x: 130, endPoint y: 107, distance: 132.6
click at [130, 107] on div "} 1 2 3 4 5 6 7 8 9 10 11 12 13 14 15 16 17 18 19 20 21 22 23 24 25 26 27 28 29…" at bounding box center [425, 215] width 600 height 320
click at [189, 86] on div "gsap . registerPlugin ( ScrollTrigger ) ; // [PERSON_NAME] (with GSAP Scroltrig…" at bounding box center [432, 220] width 586 height 330
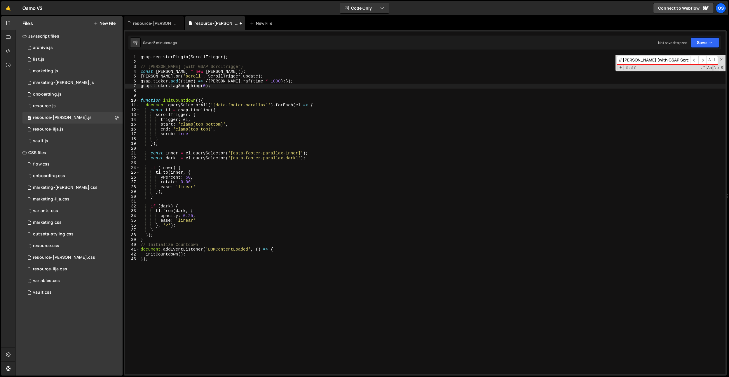
click at [189, 98] on div "gsap . registerPlugin ( ScrollTrigger ) ; // [PERSON_NAME] (with GSAP Scroltrig…" at bounding box center [432, 220] width 586 height 330
drag, startPoint x: 195, startPoint y: 88, endPoint x: 196, endPoint y: 96, distance: 8.2
click at [195, 88] on div "gsap . registerPlugin ( ScrollTrigger ) ; // [PERSON_NAME] (with GSAP Scroltrig…" at bounding box center [432, 220] width 586 height 330
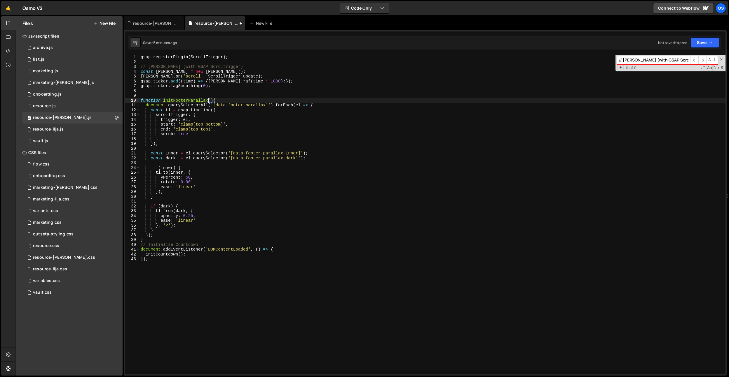
type textarea "gsap.ticker.lagSmoothing(0);"
click at [195, 96] on div "gsap . registerPlugin ( ScrollTrigger ) ; // [PERSON_NAME] (with GSAP Scroltrig…" at bounding box center [432, 220] width 586 height 330
click at [196, 104] on div "gsap . registerPlugin ( ScrollTrigger ) ; // [PERSON_NAME] (with GSAP Scroltrig…" at bounding box center [432, 220] width 586 height 330
click at [197, 101] on div "gsap . registerPlugin ( ScrollTrigger ) ; // [PERSON_NAME] (with GSAP Scroltrig…" at bounding box center [432, 220] width 586 height 330
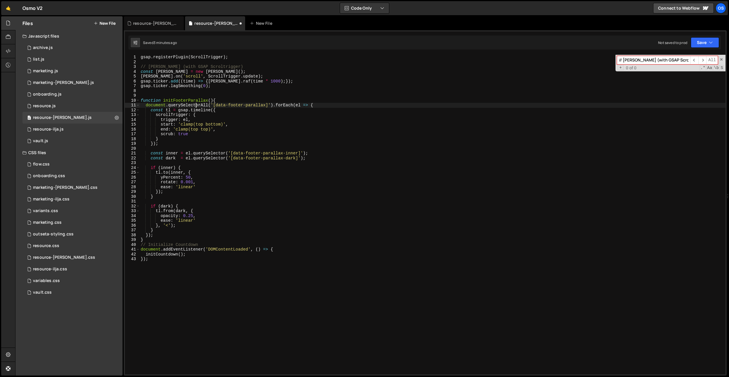
click at [197, 101] on div "gsap . registerPlugin ( ScrollTrigger ) ; // [PERSON_NAME] (with GSAP Scroltrig…" at bounding box center [432, 220] width 586 height 330
click at [175, 255] on div "gsap . registerPlugin ( ScrollTrigger ) ; // [PERSON_NAME] (with GSAP Scroltrig…" at bounding box center [432, 220] width 586 height 330
paste textarea "FooterParallax"
drag, startPoint x: 207, startPoint y: 245, endPoint x: 177, endPoint y: 246, distance: 30.7
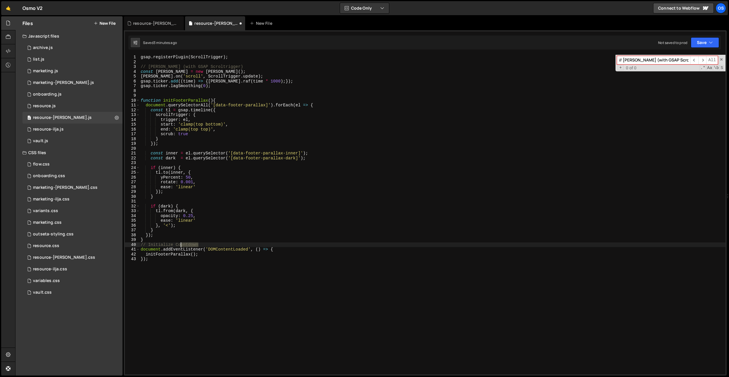
click at [177, 246] on div "gsap . registerPlugin ( ScrollTrigger ) ; // [PERSON_NAME] (with GSAP Scroltrig…" at bounding box center [432, 220] width 586 height 330
click at [283, 185] on div "gsap . registerPlugin ( ScrollTrigger ) ; // [PERSON_NAME] (with GSAP Scroltrig…" at bounding box center [432, 220] width 586 height 330
click at [205, 98] on div "gsap . registerPlugin ( ScrollTrigger ) ; // [PERSON_NAME] (with GSAP Scroltrig…" at bounding box center [432, 220] width 586 height 330
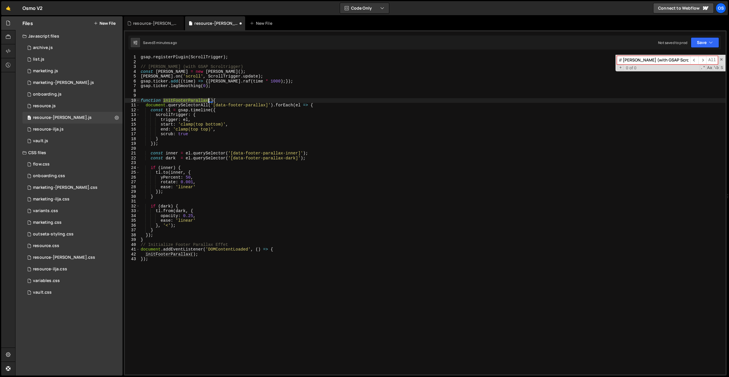
click at [205, 98] on div "gsap . registerPlugin ( ScrollTrigger ) ; // [PERSON_NAME] (with GSAP Scroltrig…" at bounding box center [432, 220] width 586 height 330
click at [245, 179] on div "gsap . registerPlugin ( ScrollTrigger ) ; // [PERSON_NAME] (with GSAP Scroltrig…" at bounding box center [432, 220] width 586 height 330
click at [259, 157] on div "gsap . registerPlugin ( ScrollTrigger ) ; // [PERSON_NAME] (with GSAP Scroltrig…" at bounding box center [432, 220] width 586 height 330
click at [253, 155] on div "gsap . registerPlugin ( ScrollTrigger ) ; // [PERSON_NAME] (with GSAP Scroltrig…" at bounding box center [432, 220] width 586 height 330
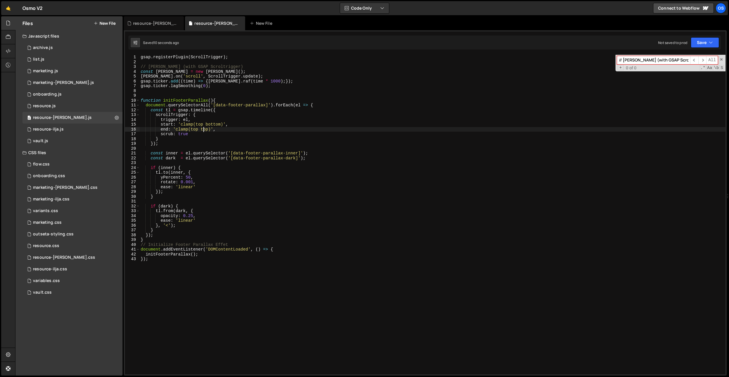
click at [204, 130] on div "gsap . registerPlugin ( ScrollTrigger ) ; // [PERSON_NAME] (with GSAP Scroltrig…" at bounding box center [432, 220] width 586 height 330
click at [196, 130] on div "gsap . registerPlugin ( ScrollTrigger ) ; // [PERSON_NAME] (with GSAP Scroltrig…" at bounding box center [432, 220] width 586 height 330
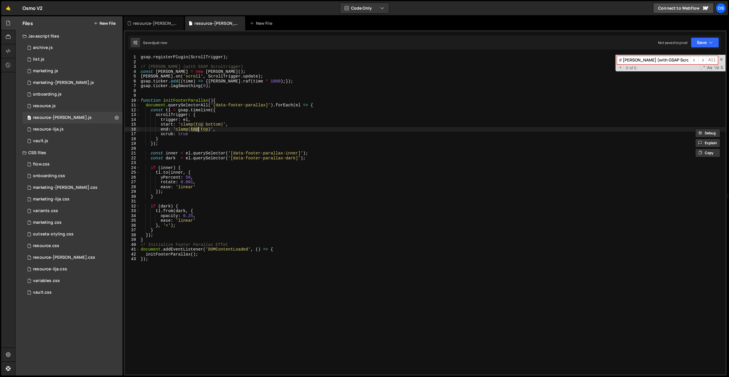
click at [210, 124] on div "gsap . registerPlugin ( ScrollTrigger ) ; // [PERSON_NAME] (with GSAP Scroltrig…" at bounding box center [432, 220] width 586 height 330
click at [201, 125] on div "gsap . registerPlugin ( ScrollTrigger ) ; // [PERSON_NAME] (with GSAP Scroltrig…" at bounding box center [432, 220] width 586 height 330
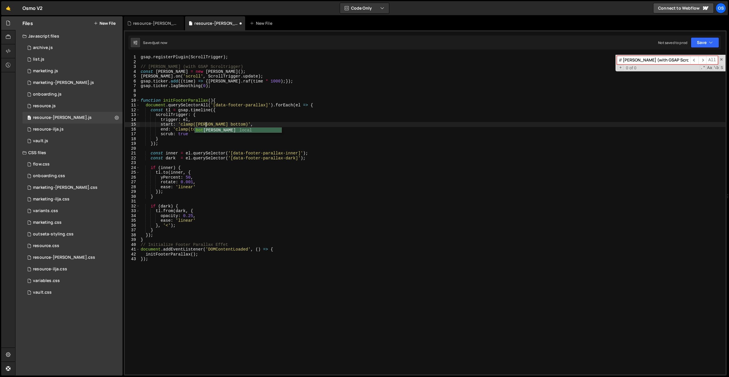
scroll to position [0, 5]
click at [245, 111] on div "gsap . registerPlugin ( ScrollTrigger ) ; // [PERSON_NAME] (with GSAP Scroltrig…" at bounding box center [432, 220] width 586 height 330
click at [205, 129] on div "gsap . registerPlugin ( ScrollTrigger ) ; // [PERSON_NAME] (with GSAP Scroltrig…" at bounding box center [432, 220] width 586 height 330
click at [208, 125] on div "gsap . registerPlugin ( ScrollTrigger ) ; // [PERSON_NAME] (with GSAP Scroltrig…" at bounding box center [432, 220] width 586 height 330
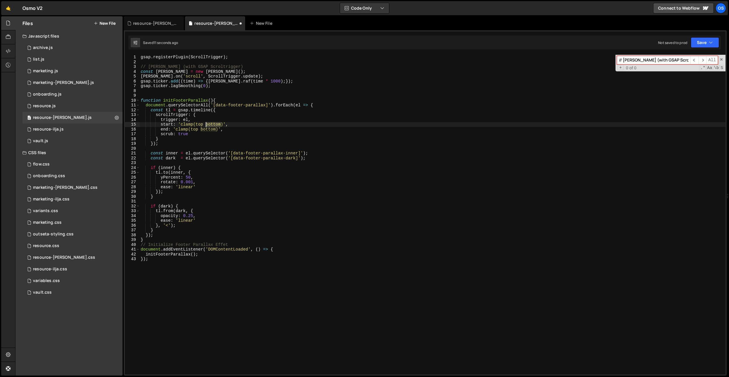
click at [208, 125] on div "gsap . registerPlugin ( ScrollTrigger ) ; // [PERSON_NAME] (with GSAP Scroltrig…" at bounding box center [432, 220] width 586 height 330
type textarea "end: 'clamp(top top)',"
click at [223, 130] on div "gsap . registerPlugin ( ScrollTrigger ) ; // [PERSON_NAME] (with GSAP Scroltrig…" at bounding box center [432, 220] width 586 height 330
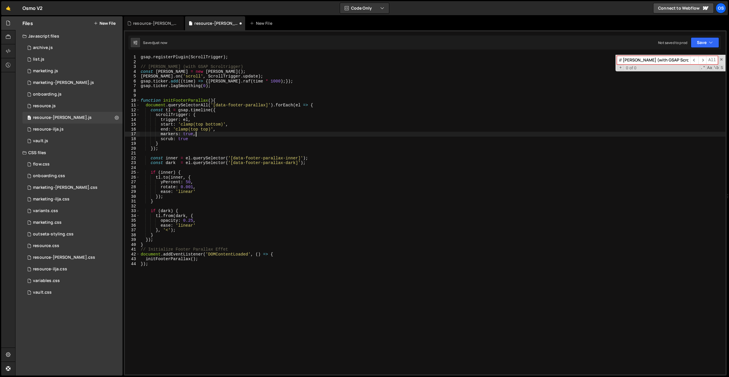
scroll to position [0, 4]
click at [165, 177] on div "gsap . registerPlugin ( ScrollTrigger ) ; // [PERSON_NAME] (with GSAP Scroltrig…" at bounding box center [432, 220] width 586 height 330
click at [187, 183] on div "gsap . registerPlugin ( ScrollTrigger ) ; // [PERSON_NAME] (with GSAP Scroltrig…" at bounding box center [432, 220] width 586 height 330
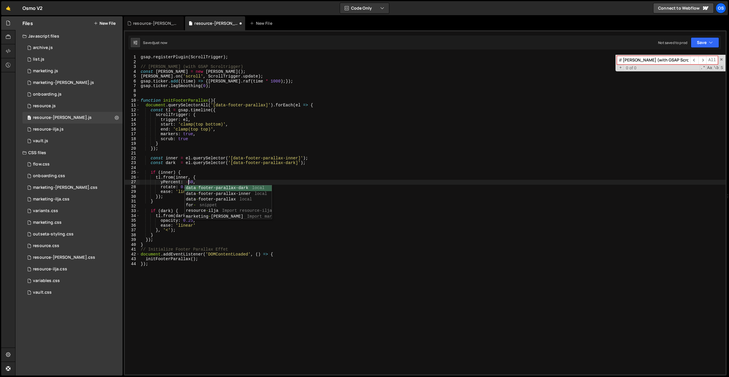
scroll to position [0, 3]
click at [186, 150] on div "gsap . registerPlugin ( ScrollTrigger ) ; // [PERSON_NAME] (with GSAP Scroltrig…" at bounding box center [432, 220] width 586 height 330
drag, startPoint x: 199, startPoint y: 183, endPoint x: 197, endPoint y: 192, distance: 9.1
click at [199, 183] on div "gsap . registerPlugin ( ScrollTrigger ) ; // [PERSON_NAME] (with GSAP Scroltrig…" at bounding box center [432, 220] width 586 height 330
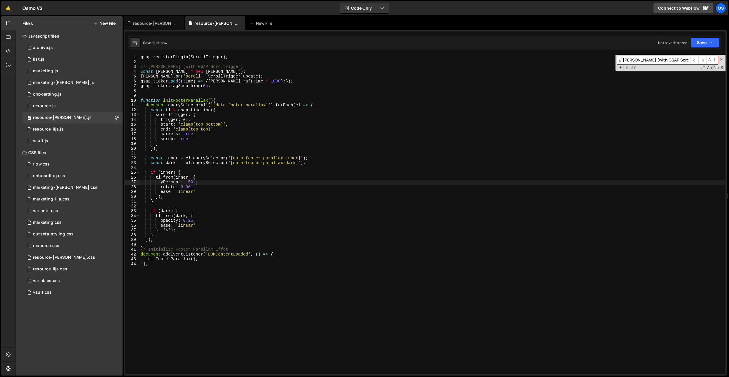
click at [190, 223] on div "gsap . registerPlugin ( ScrollTrigger ) ; // [PERSON_NAME] (with GSAP Scroltrig…" at bounding box center [432, 220] width 586 height 330
click at [223, 111] on div "gsap . registerPlugin ( ScrollTrigger ) ; // [PERSON_NAME] (with GSAP Scroltrig…" at bounding box center [432, 220] width 586 height 330
click at [204, 129] on div "gsap . registerPlugin ( ScrollTrigger ) ; // [PERSON_NAME] (with GSAP Scroltrig…" at bounding box center [432, 220] width 586 height 330
type textarea "end: 'clamp(top top)',"
click at [204, 166] on div "gsap . registerPlugin ( ScrollTrigger ) ; // [PERSON_NAME] (with GSAP Scroltrig…" at bounding box center [432, 220] width 586 height 330
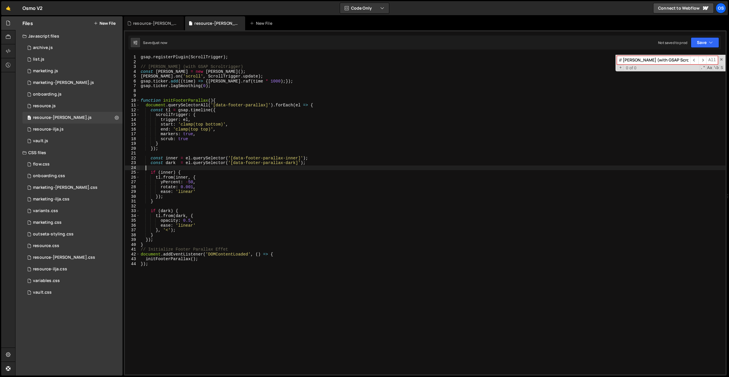
scroll to position [0, 0]
drag, startPoint x: 200, startPoint y: 178, endPoint x: 197, endPoint y: 183, distance: 5.4
click at [200, 178] on div "gsap . registerPlugin ( ScrollTrigger ) ; // [PERSON_NAME] (with GSAP Scroltrig…" at bounding box center [432, 220] width 586 height 330
click at [203, 131] on div "gsap . registerPlugin ( ScrollTrigger ) ; // [PERSON_NAME] (with GSAP Scroltrig…" at bounding box center [432, 220] width 586 height 330
click at [196, 134] on div "gsap . registerPlugin ( ScrollTrigger ) ; // [PERSON_NAME] (with GSAP Scroltrig…" at bounding box center [432, 220] width 586 height 330
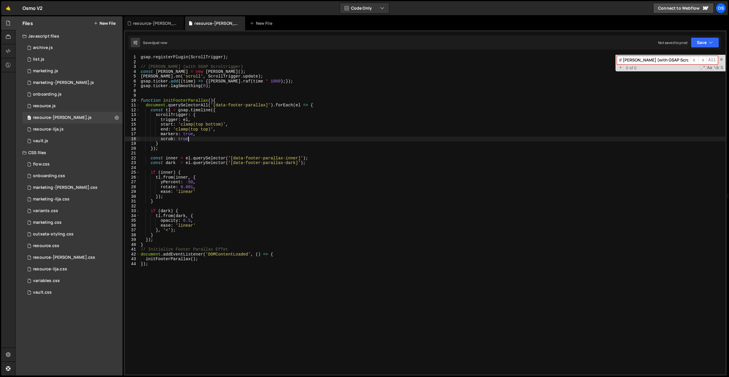
drag, startPoint x: 191, startPoint y: 137, endPoint x: 200, endPoint y: 135, distance: 9.6
click at [191, 137] on div "gsap . registerPlugin ( ScrollTrigger ) ; // [PERSON_NAME] (with GSAP Scroltrig…" at bounding box center [432, 220] width 586 height 330
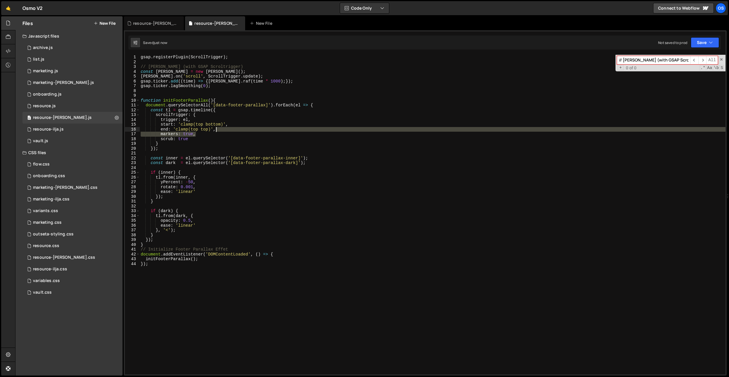
drag, startPoint x: 200, startPoint y: 135, endPoint x: 218, endPoint y: 131, distance: 18.0
click at [218, 131] on div "gsap . registerPlugin ( ScrollTrigger ) ; // [PERSON_NAME] (with GSAP Scroltrig…" at bounding box center [432, 220] width 586 height 330
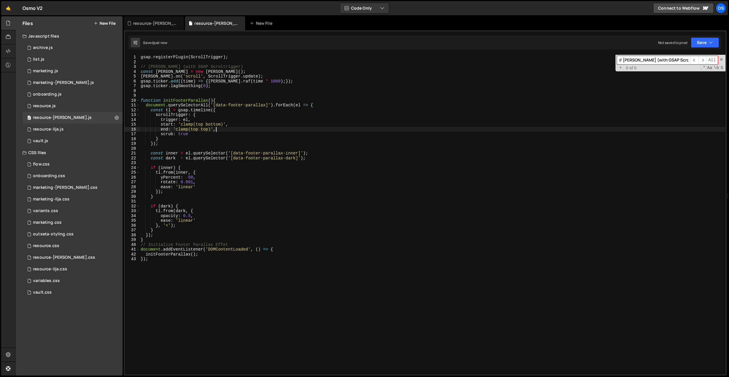
drag, startPoint x: 187, startPoint y: 235, endPoint x: 187, endPoint y: 213, distance: 22.2
click at [187, 235] on div "gsap . registerPlugin ( ScrollTrigger ) ; // [PERSON_NAME] (with GSAP Scroltrig…" at bounding box center [432, 220] width 586 height 330
click at [188, 176] on div "gsap . registerPlugin ( ScrollTrigger ) ; // [PERSON_NAME] (with GSAP Scroltrig…" at bounding box center [432, 220] width 586 height 330
click at [200, 251] on div "gsap . registerPlugin ( ScrollTrigger ) ; // [PERSON_NAME] (with GSAP Scroltrig…" at bounding box center [432, 220] width 586 height 330
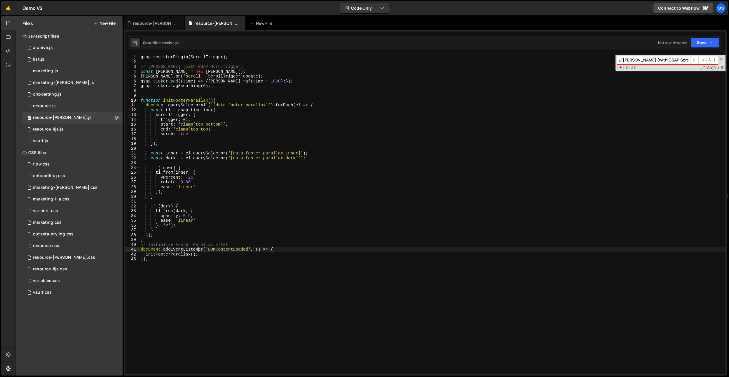
click at [186, 218] on div "gsap . registerPlugin ( ScrollTrigger ) ; // [PERSON_NAME] (with GSAP Scroltrig…" at bounding box center [432, 220] width 586 height 330
click at [187, 189] on div "gsap . registerPlugin ( ScrollTrigger ) ; // [PERSON_NAME] (with GSAP Scroltrig…" at bounding box center [432, 220] width 586 height 330
click at [203, 177] on div "gsap . registerPlugin ( ScrollTrigger ) ; // [PERSON_NAME] (with GSAP Scroltrig…" at bounding box center [432, 220] width 586 height 330
type textarea "yPercent: -25,"
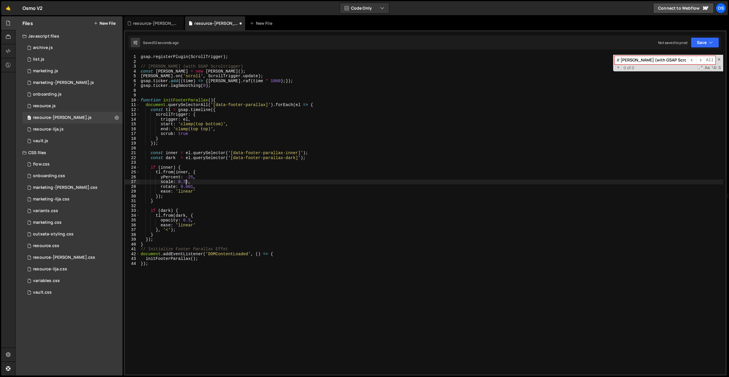
scroll to position [0, 3]
click at [214, 142] on div "gsap . registerPlugin ( ScrollTrigger ) ; // [PERSON_NAME] (with GSAP Scroltrig…" at bounding box center [430, 220] width 583 height 330
click at [212, 199] on div "gsap . registerPlugin ( ScrollTrigger ) ; // [PERSON_NAME] (with GSAP Scroltrig…" at bounding box center [430, 220] width 583 height 330
type textarea "}"
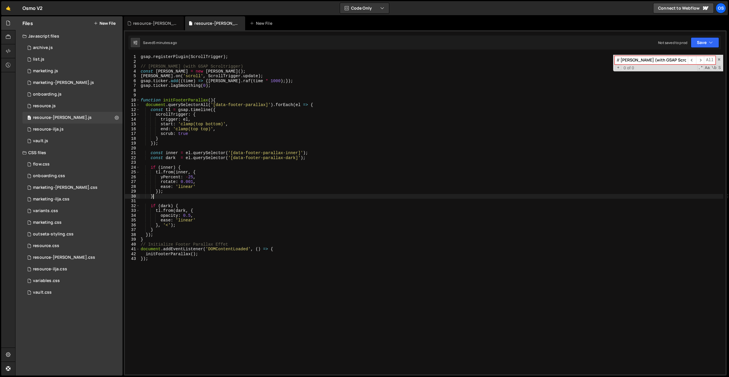
scroll to position [0, 1]
click at [151, 25] on div "resource-[PERSON_NAME].css" at bounding box center [155, 23] width 44 height 6
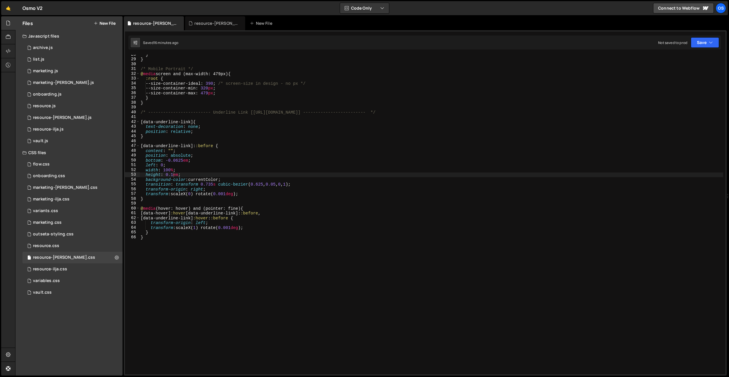
scroll to position [0, 0]
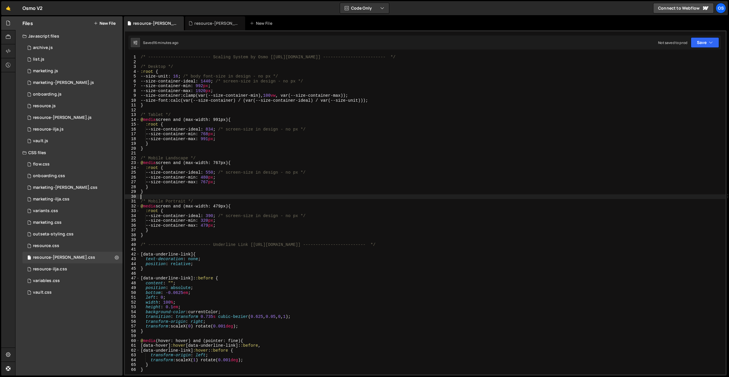
click at [246, 197] on div "/* ------------------------- Scaling System by Osmo [[URL][DOMAIN_NAME]] ------…" at bounding box center [432, 220] width 586 height 330
click at [215, 174] on div "/* ------------------------- Scaling System by Osmo [[URL][DOMAIN_NAME]] ------…" at bounding box center [432, 220] width 586 height 330
click at [215, 215] on div "/* ------------------------- Scaling System by Osmo [[URL][DOMAIN_NAME]] ------…" at bounding box center [432, 220] width 586 height 330
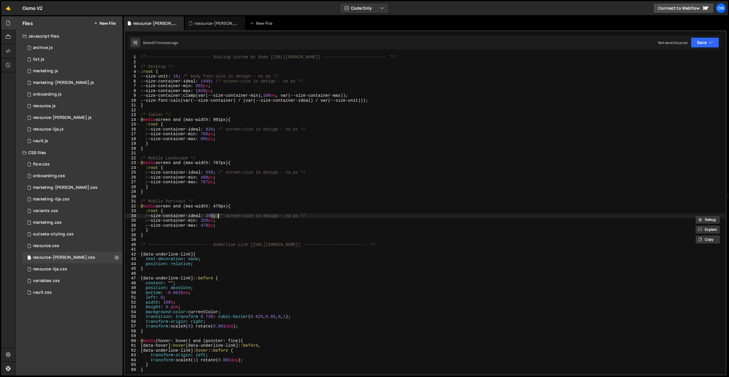
click at [212, 168] on div "/* ------------------------- Scaling System by Osmo [[URL][DOMAIN_NAME]] ------…" at bounding box center [432, 220] width 586 height 330
click at [213, 171] on div "/* ------------------------- Scaling System by Osmo [[URL][DOMAIN_NAME]] ------…" at bounding box center [432, 220] width 586 height 330
paste textarea "39"
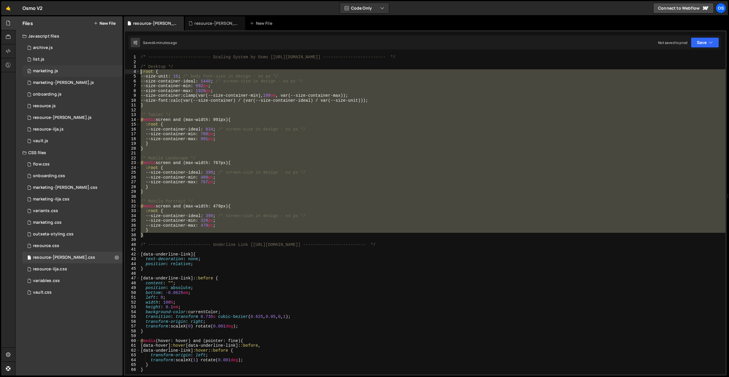
drag, startPoint x: 152, startPoint y: 236, endPoint x: 120, endPoint y: 73, distance: 165.8
click at [120, 73] on div "Files New File Javascript files 0 archive.js 0 0 list.js 0 0 marketing.js 0 0 0…" at bounding box center [371, 196] width 713 height 360
click at [179, 80] on div "/* ------------------------- Scaling System by Osmo [[URL][DOMAIN_NAME]] ------…" at bounding box center [432, 215] width 586 height 320
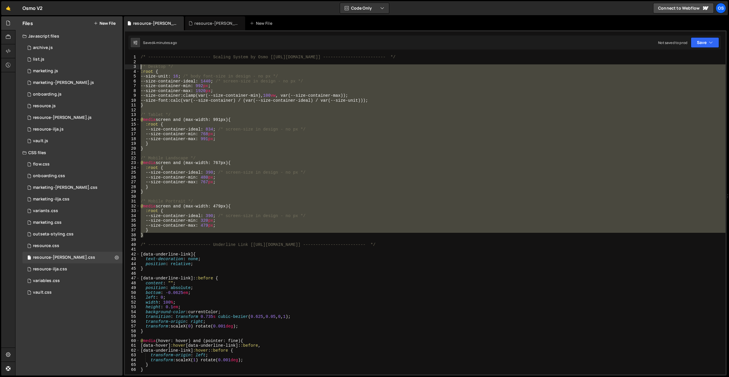
drag, startPoint x: 146, startPoint y: 237, endPoint x: 127, endPoint y: 67, distance: 171.1
click at [127, 67] on div "--size-container-ideal: 1440; /* screen-size in design - no px */ 1 2 3 4 5 6 7…" at bounding box center [425, 215] width 600 height 320
type textarea "/* Desktop */ :root {"
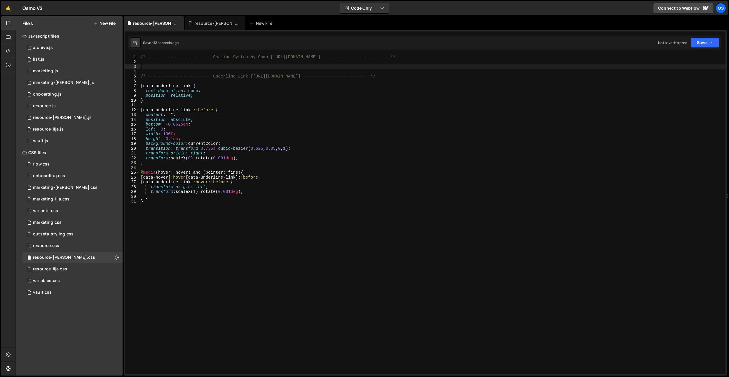
type textarea "} }"
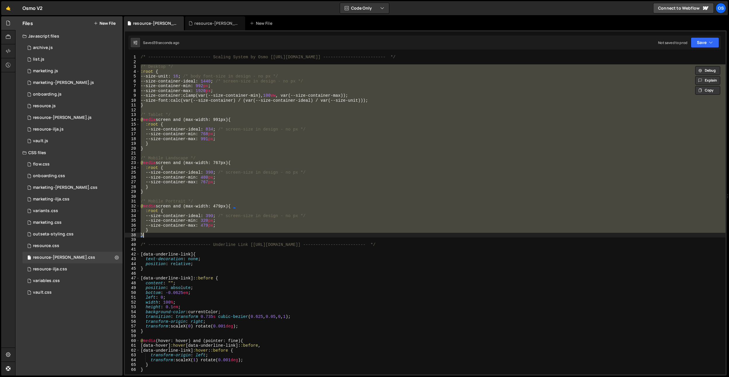
click at [175, 112] on div "/* ------------------------- Scaling System by Osmo [[URL][DOMAIN_NAME]] ------…" at bounding box center [432, 215] width 586 height 320
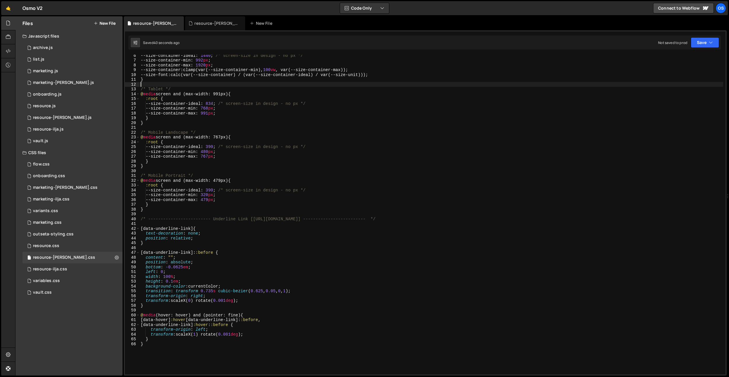
scroll to position [60, 0]
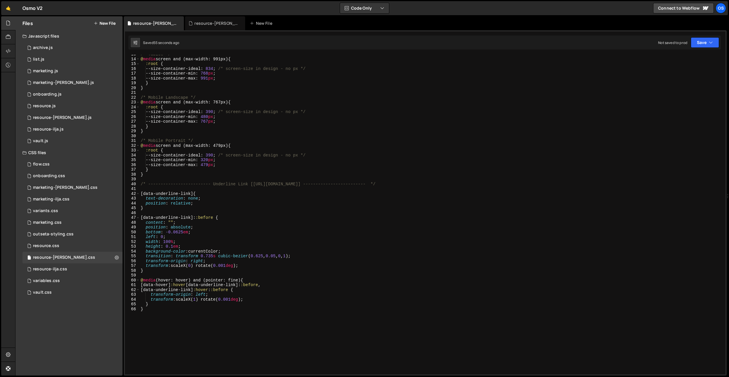
click at [198, 115] on div "/* Tablet */ @ media screen and (max-width: 991px) { :root { --size-container-i…" at bounding box center [430, 217] width 583 height 330
type textarea "--size-container-min: 480px;"
click at [202, 22] on div "resource-[PERSON_NAME].js" at bounding box center [216, 23] width 44 height 6
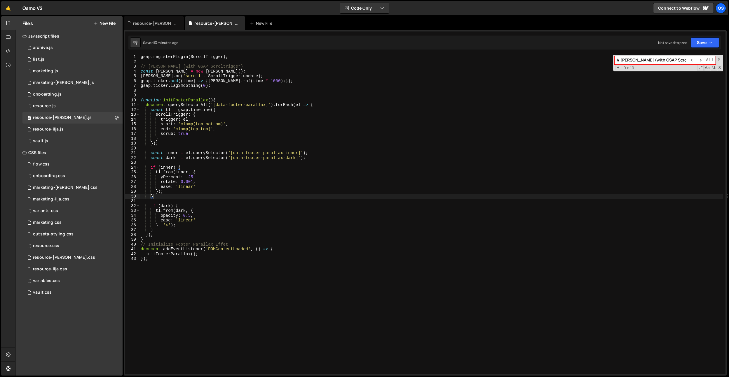
type textarea "if (inner) {"
click at [282, 169] on div "gsap . registerPlugin ( ScrollTrigger ) ; // [PERSON_NAME] (with GSAP Scroltrig…" at bounding box center [430, 220] width 583 height 330
click at [284, 199] on div "gsap . registerPlugin ( ScrollTrigger ) ; // [PERSON_NAME] (with GSAP Scroltrig…" at bounding box center [430, 220] width 583 height 330
click at [192, 214] on div "gsap . registerPlugin ( ScrollTrigger ) ; // [PERSON_NAME] (with GSAP Scroltrig…" at bounding box center [430, 220] width 583 height 330
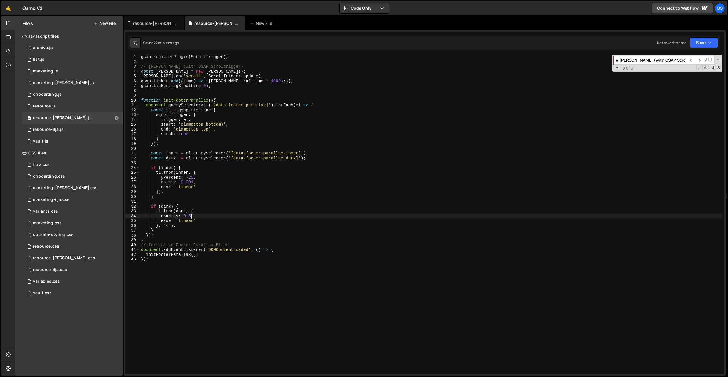
click at [235, 244] on div "gsap . registerPlugin ( ScrollTrigger ) ; // [PERSON_NAME] (with GSAP Scroltrig…" at bounding box center [431, 219] width 582 height 329
click at [270, 226] on div "gsap . registerPlugin ( ScrollTrigger ) ; // [PERSON_NAME] (with GSAP Scroltrig…" at bounding box center [431, 219] width 582 height 329
click at [226, 266] on div "gsap . registerPlugin ( ScrollTrigger ) ; // [PERSON_NAME] (with GSAP Scroltrig…" at bounding box center [431, 219] width 582 height 329
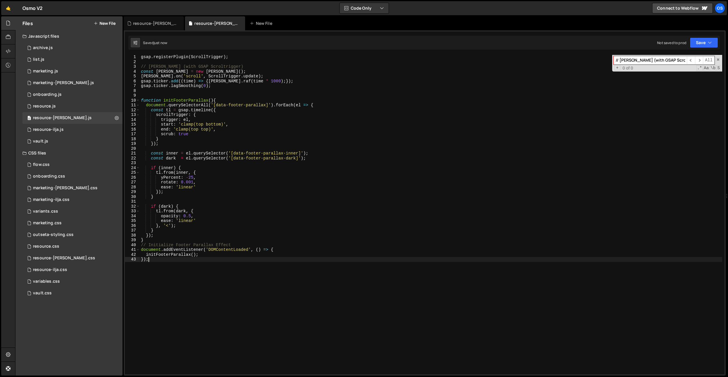
click at [195, 244] on div "gsap . registerPlugin ( ScrollTrigger ) ; // [PERSON_NAME] (with GSAP Scroltrig…" at bounding box center [431, 219] width 582 height 329
click at [218, 234] on div "gsap . registerPlugin ( ScrollTrigger ) ; // [PERSON_NAME] (with GSAP Scroltrig…" at bounding box center [431, 219] width 582 height 329
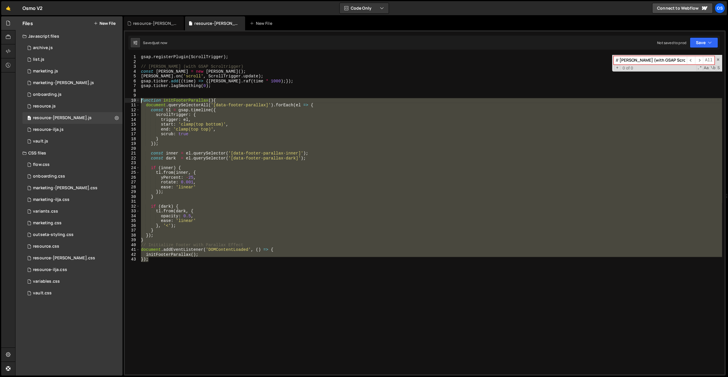
drag, startPoint x: 194, startPoint y: 291, endPoint x: 130, endPoint y: 99, distance: 202.6
click at [130, 99] on div "}); 1 2 3 4 5 6 7 8 9 10 11 12 13 14 15 16 17 18 19 20 21 22 23 24 25 26 27 28 …" at bounding box center [424, 214] width 599 height 319
click at [250, 155] on div "gsap . registerPlugin ( ScrollTrigger ) ; // [PERSON_NAME] (with GSAP Scroltrig…" at bounding box center [431, 214] width 582 height 319
drag, startPoint x: 293, startPoint y: 339, endPoint x: 133, endPoint y: 103, distance: 285.4
click at [125, 100] on div "const inner = el.querySelector('[data-footer-parallax-inner]'); 1 2 3 4 5 6 7 8…" at bounding box center [424, 214] width 599 height 319
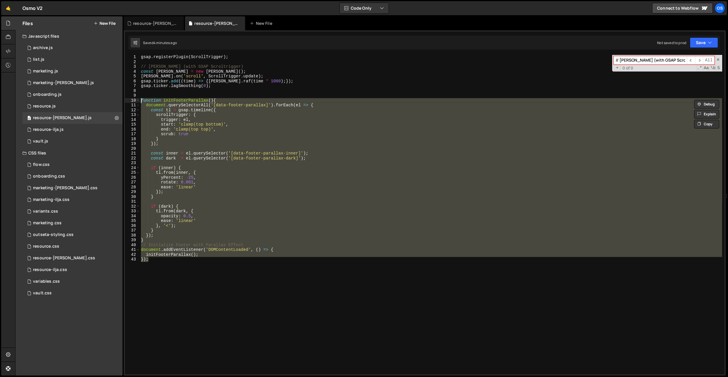
drag, startPoint x: 202, startPoint y: 277, endPoint x: 211, endPoint y: 301, distance: 25.4
click at [202, 277] on div "gsap . registerPlugin ( ScrollTrigger ) ; // [PERSON_NAME] (with GSAP Scroltrig…" at bounding box center [431, 214] width 582 height 319
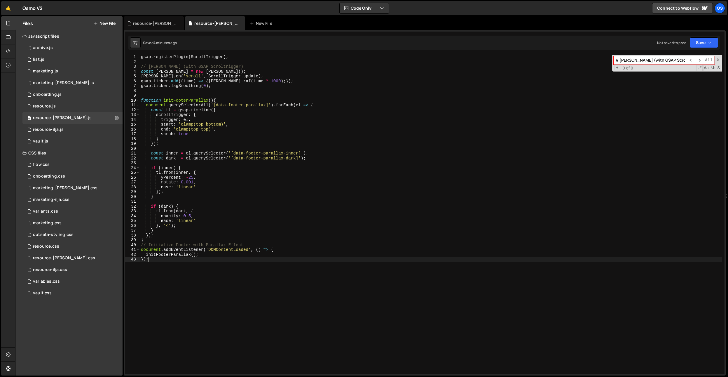
scroll to position [0, 0]
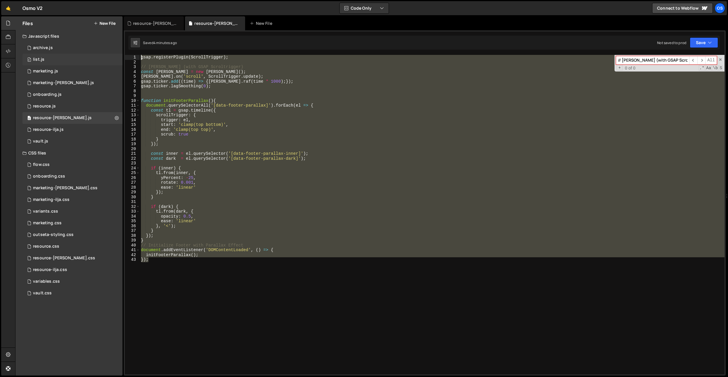
drag, startPoint x: 202, startPoint y: 285, endPoint x: 92, endPoint y: 56, distance: 254.4
click at [92, 56] on div "Files New File Javascript files 0 archive.js 0 0 list.js 0 0 marketing.js 0 0 0…" at bounding box center [371, 195] width 713 height 359
type textarea "gsap.registerPlugin(ScrollTrigger);"
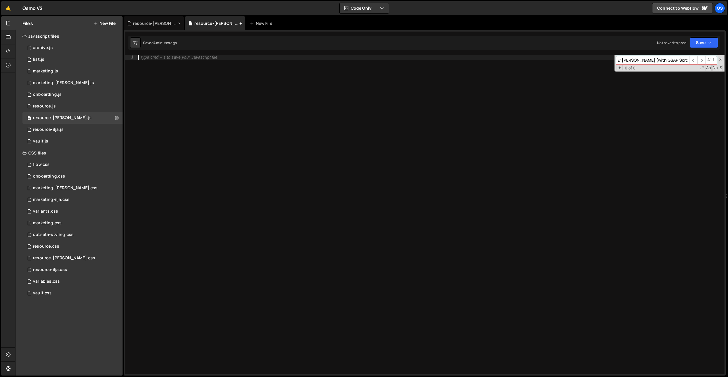
click at [154, 22] on div "resource-[PERSON_NAME].css" at bounding box center [155, 23] width 44 height 6
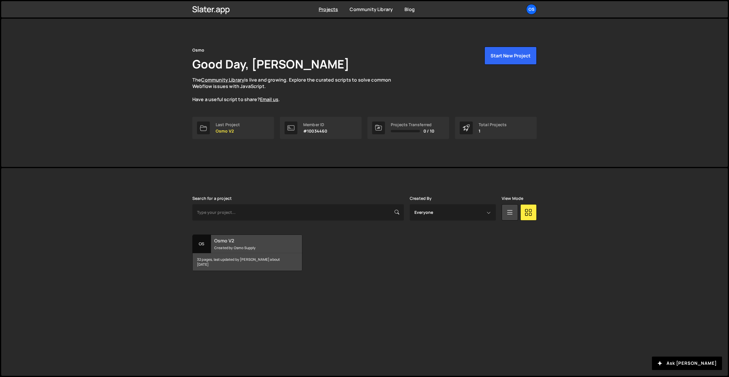
click at [277, 239] on h2 "Osmo V2" at bounding box center [249, 241] width 70 height 6
